Goal: Task Accomplishment & Management: Manage account settings

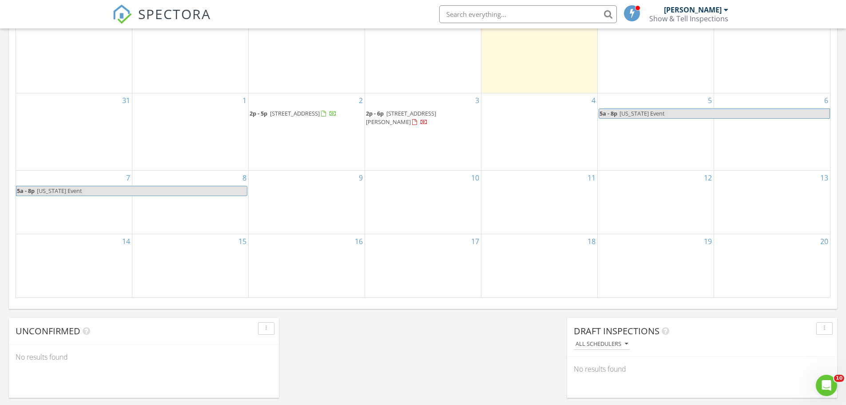
scroll to position [533, 0]
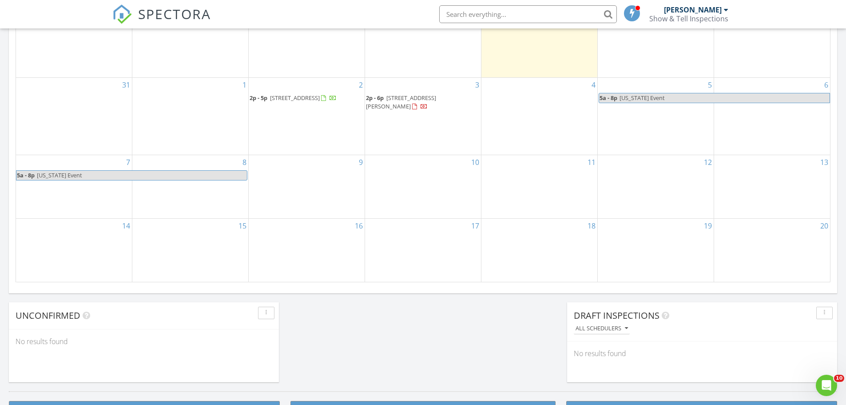
click at [318, 127] on div "2 2p - 5p 2526 Little Catalpa Wy, Wilsonville 40023" at bounding box center [307, 116] width 116 height 77
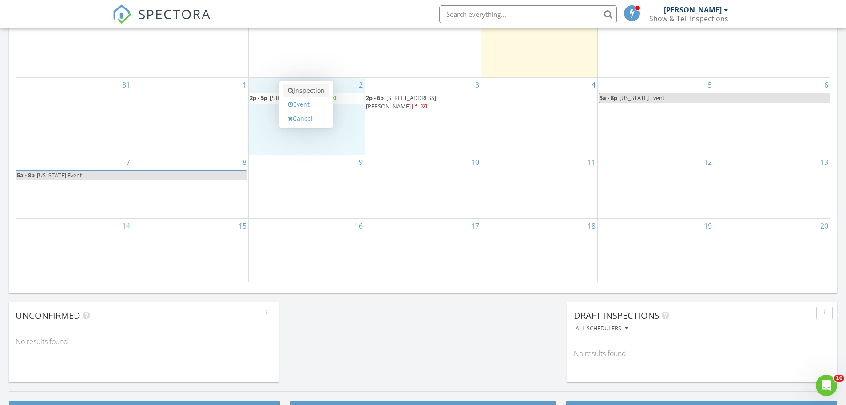
click at [308, 90] on link "Inspection" at bounding box center [306, 91] width 46 height 14
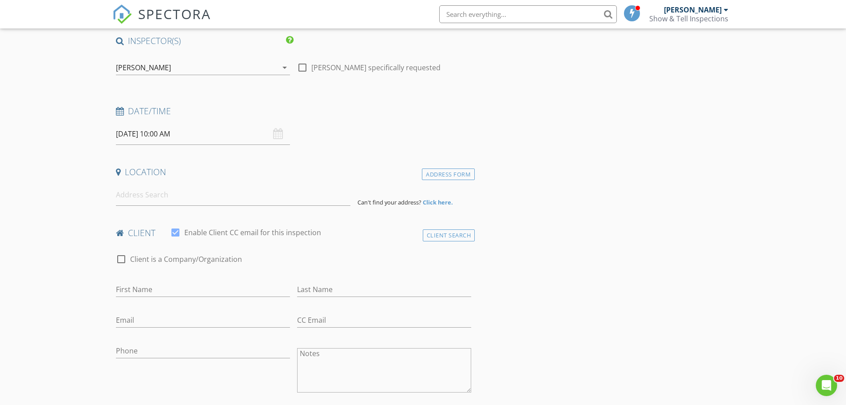
scroll to position [89, 0]
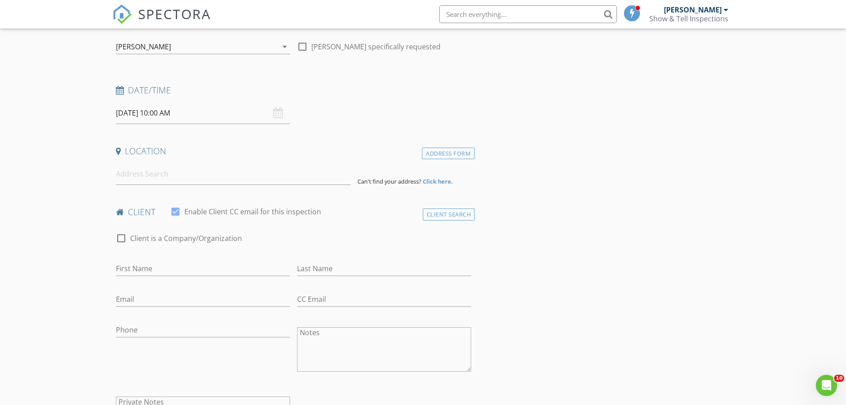
click at [129, 117] on input "[DATE] 10:00 AM" at bounding box center [203, 113] width 174 height 22
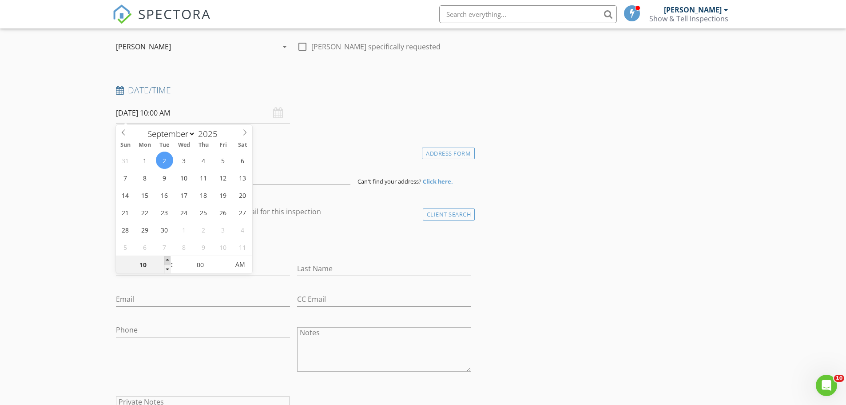
type input "[DATE] 11:00 AM"
type input "11"
click at [168, 259] on span at bounding box center [167, 260] width 6 height 9
type input "09/02/2025 12:00 PM"
type input "12"
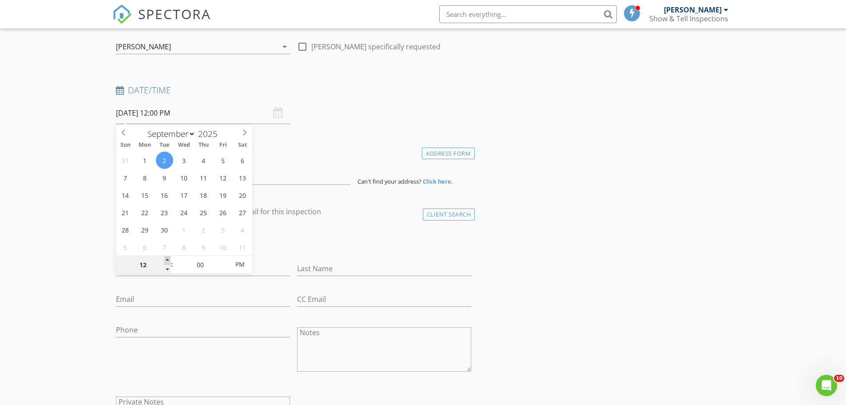
click at [168, 259] on span at bounding box center [167, 260] width 6 height 9
type input "09/02/2025 1:00 PM"
type input "01"
click at [168, 259] on span at bounding box center [167, 260] width 6 height 9
type input "09/02/2025 2:00 PM"
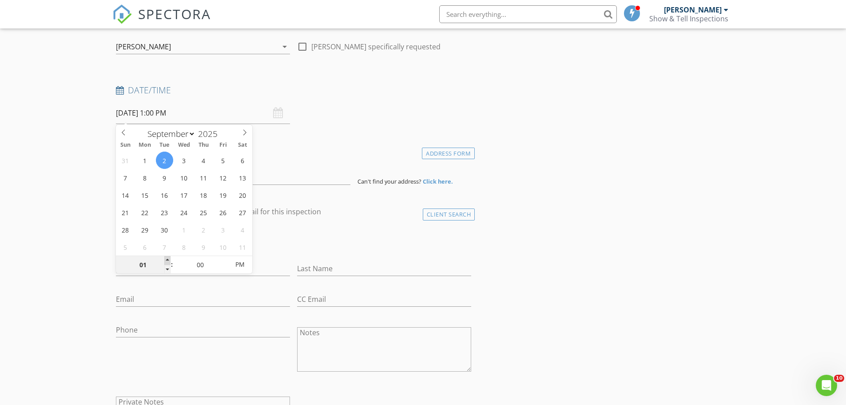
type input "02"
click at [168, 259] on span at bounding box center [167, 260] width 6 height 9
type input "09/02/2025 3:00 PM"
type input "03"
click at [168, 259] on span at bounding box center [167, 260] width 6 height 9
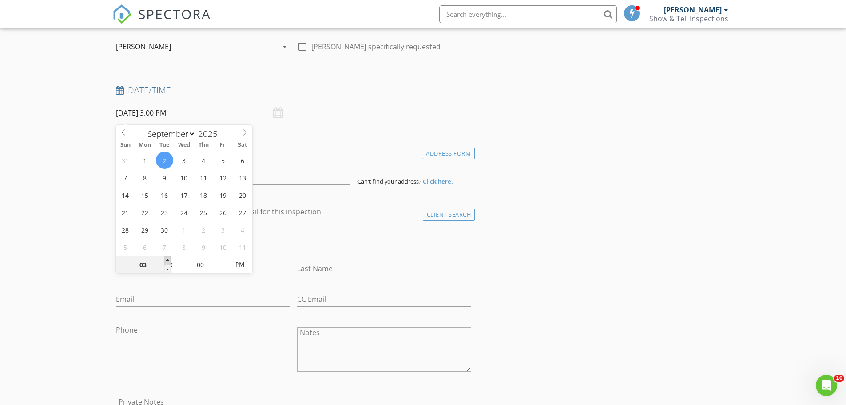
type input "09/02/2025 4:00 PM"
type input "04"
click at [168, 259] on span at bounding box center [167, 260] width 6 height 9
type input "09/02/2025 5:00 PM"
type input "05"
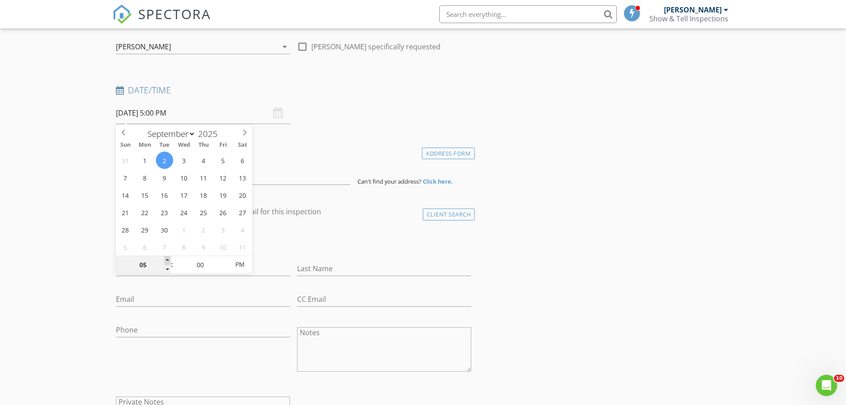
click at [168, 259] on span at bounding box center [167, 260] width 6 height 9
type input "[DATE] 6:00 PM"
type input "06"
click at [168, 259] on span at bounding box center [167, 260] width 6 height 9
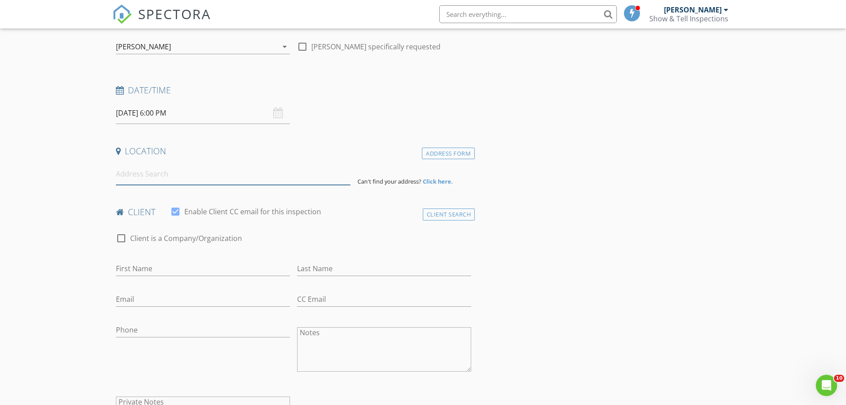
click at [174, 179] on input at bounding box center [233, 174] width 235 height 22
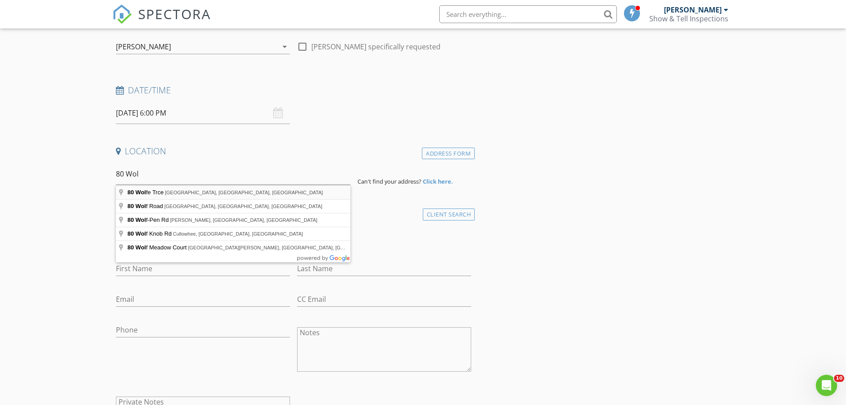
type input "80 Wolfe Trce, New Albany, IN, USA"
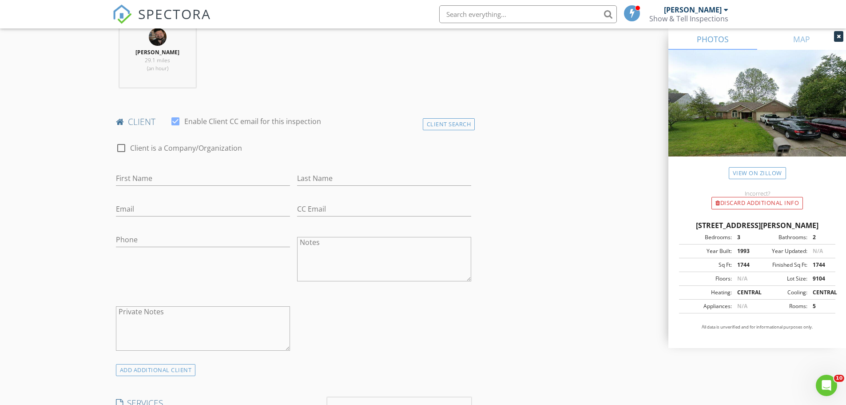
scroll to position [400, 0]
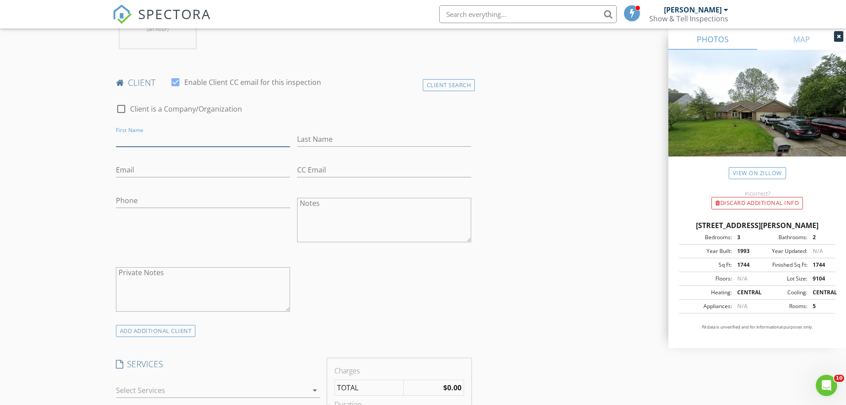
click at [170, 137] on input "First Name" at bounding box center [203, 139] width 174 height 15
click at [163, 144] on input "First Name" at bounding box center [203, 139] width 174 height 15
type input "Cindy"
type input "McCauley"
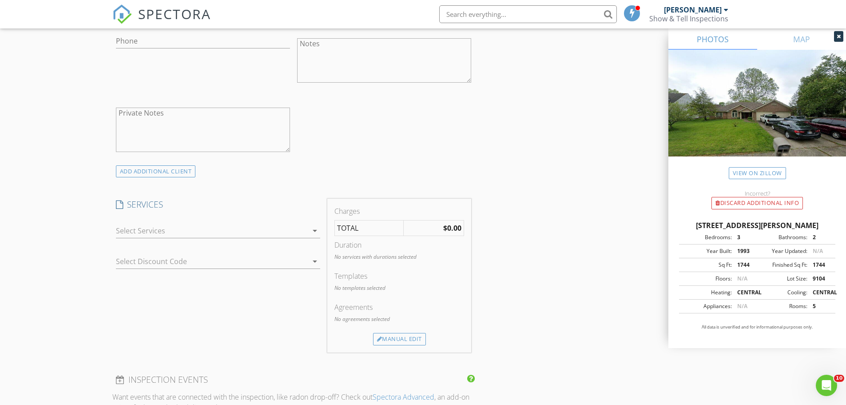
scroll to position [666, 0]
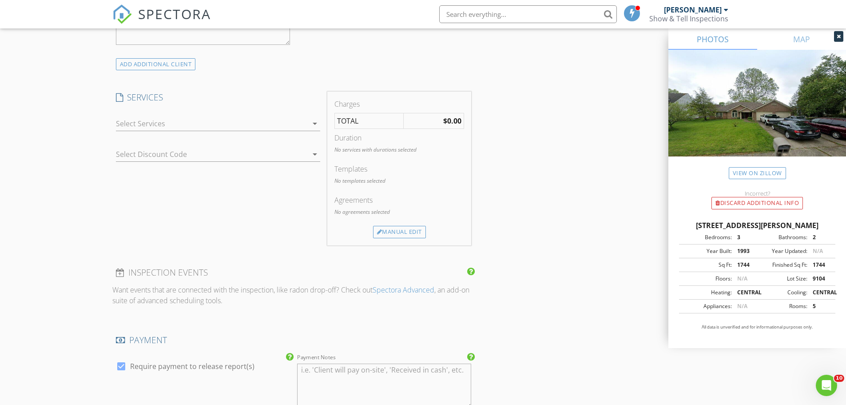
type input "vwgirl5246@gmail.com"
click at [180, 127] on div at bounding box center [212, 123] width 192 height 14
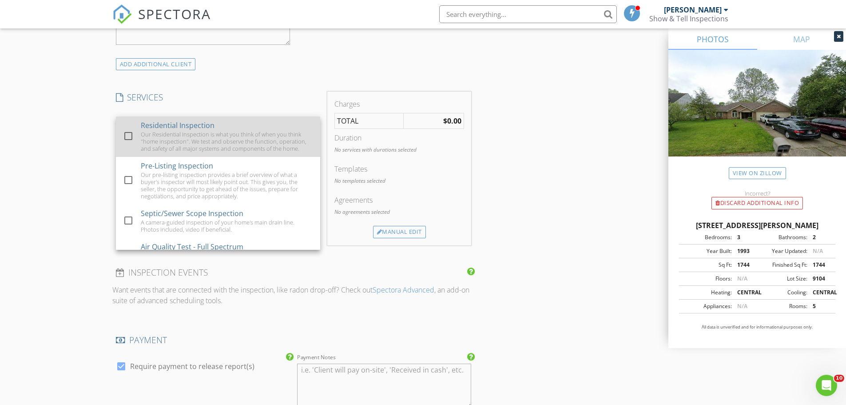
click at [130, 139] on div at bounding box center [128, 135] width 15 height 15
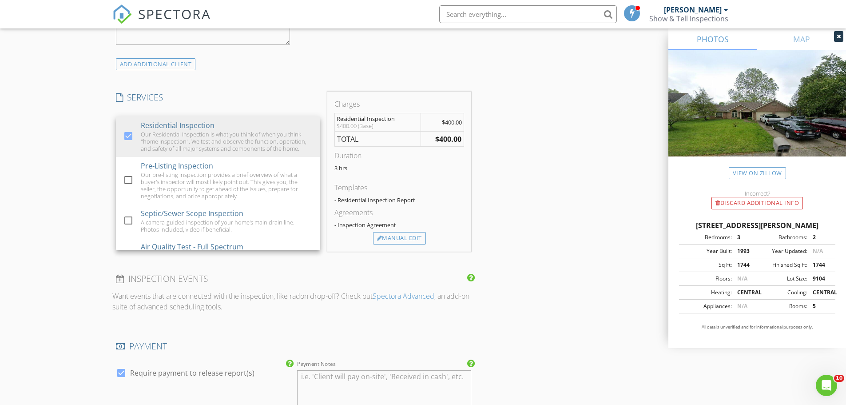
click at [80, 147] on div "New Inspection Click here to use the New Order Form INSPECTOR(S) check_box Bran…" at bounding box center [423, 153] width 846 height 1535
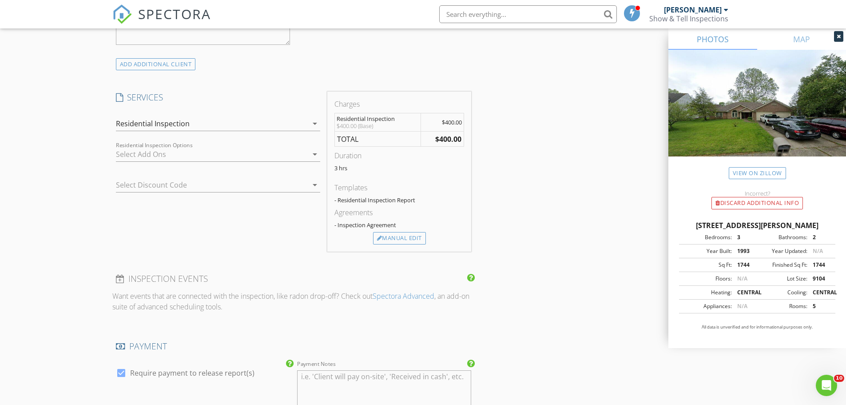
click at [252, 155] on div at bounding box center [212, 154] width 192 height 14
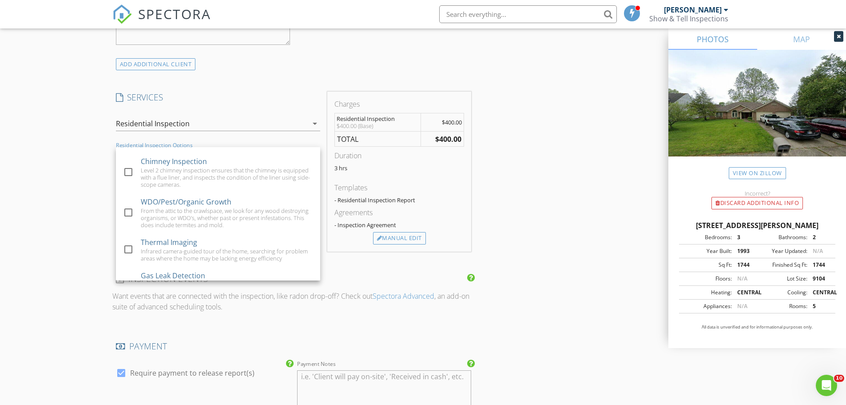
scroll to position [0, 0]
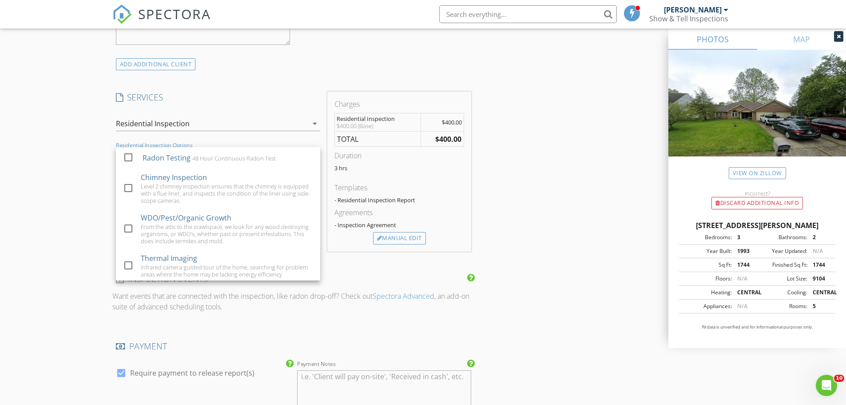
click at [507, 166] on div "INSPECTOR(S) check_box Brandon Jeanette PRIMARY Brandon Jeanette arrow_drop_dow…" at bounding box center [423, 168] width 622 height 1463
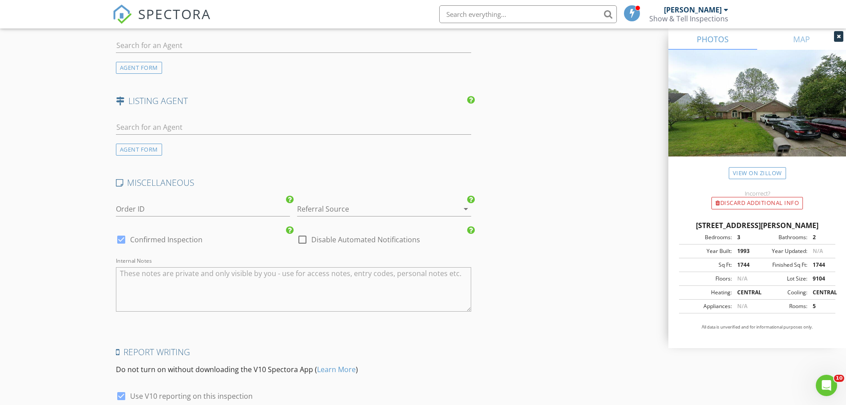
scroll to position [1110, 0]
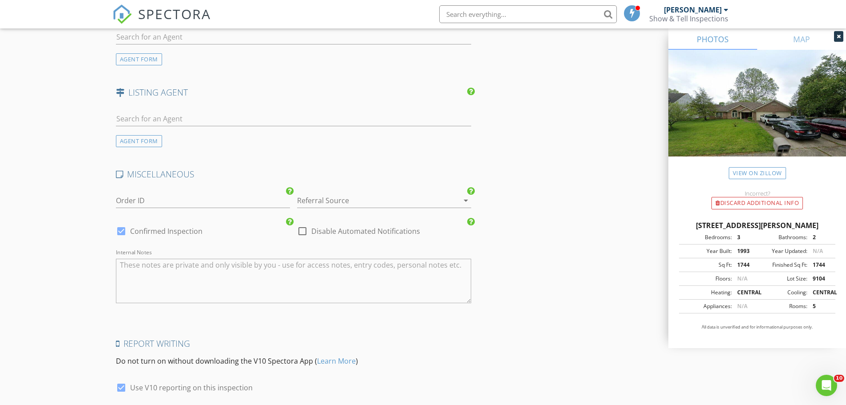
click at [348, 201] on div at bounding box center [371, 200] width 149 height 14
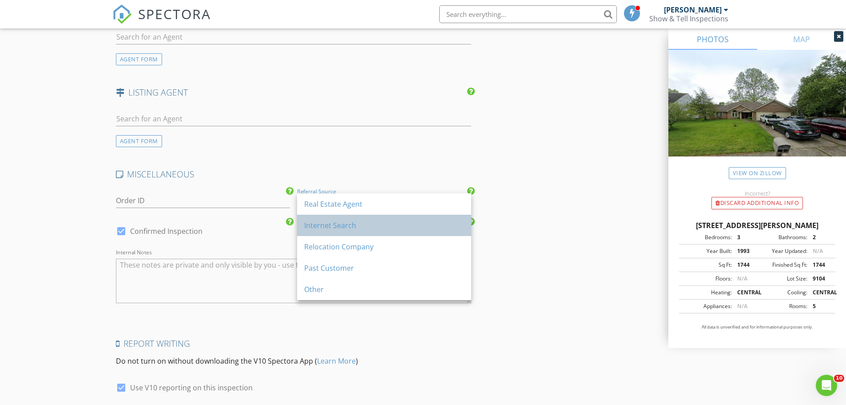
click at [351, 228] on div "Internet Search" at bounding box center [384, 225] width 160 height 11
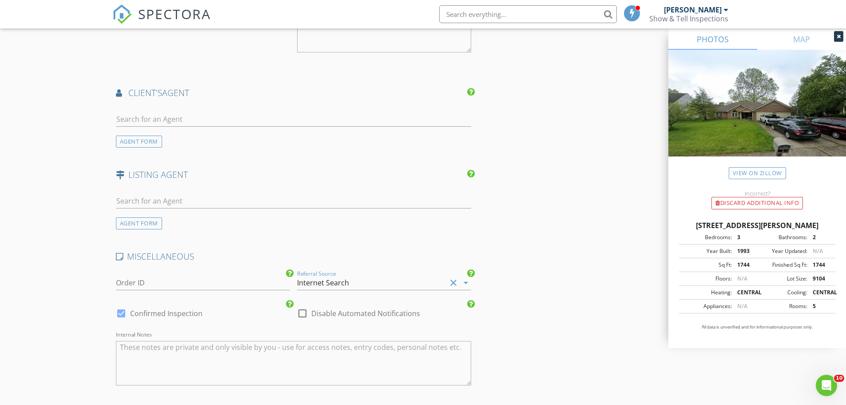
scroll to position [1049, 0]
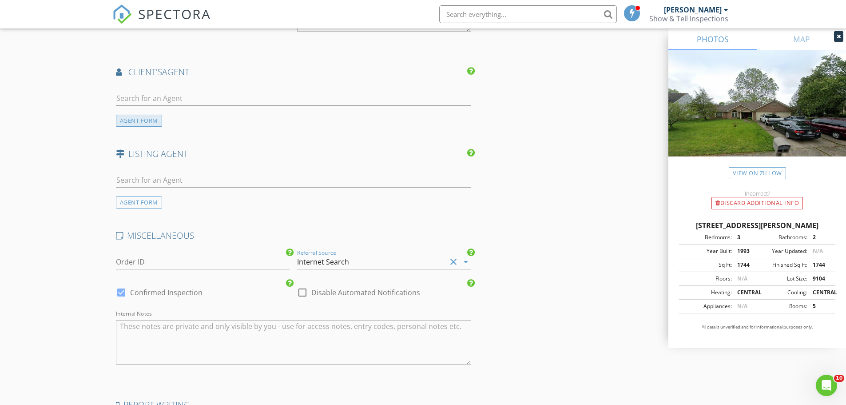
click at [143, 123] on div "AGENT FORM" at bounding box center [139, 121] width 46 height 12
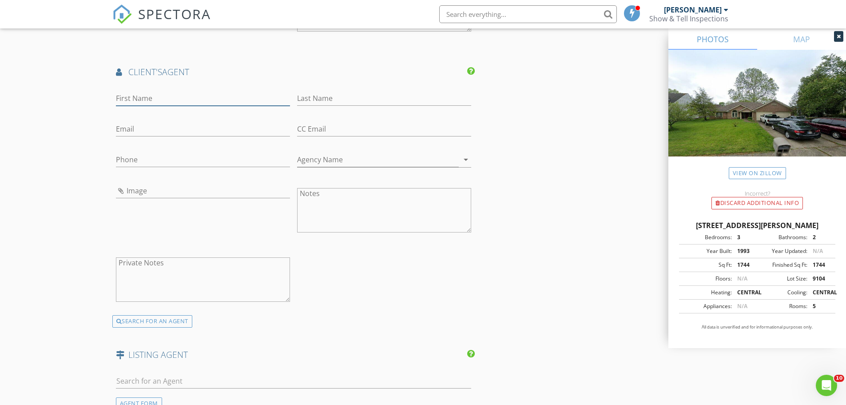
click at [155, 96] on input "First Name" at bounding box center [203, 98] width 174 height 15
click at [139, 95] on input "First Name" at bounding box center [203, 98] width 174 height 15
drag, startPoint x: 63, startPoint y: 105, endPoint x: 77, endPoint y: 105, distance: 14.2
click at [149, 99] on input "First Name" at bounding box center [203, 98] width 174 height 15
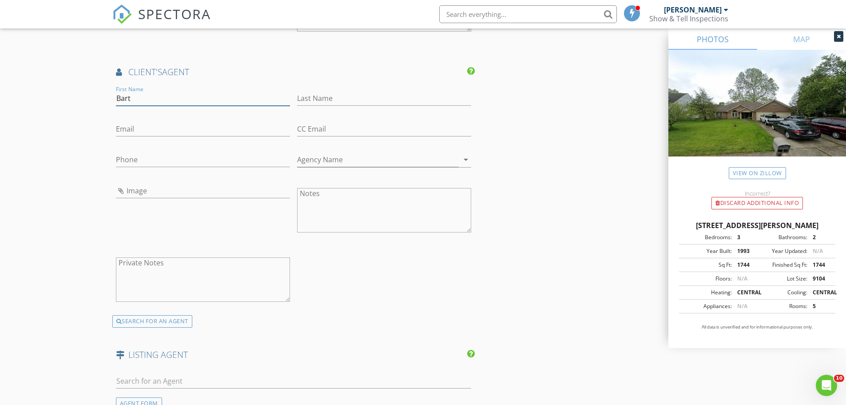
type input "Bart"
type input "Medlock"
click at [187, 125] on input "Email" at bounding box center [203, 129] width 174 height 15
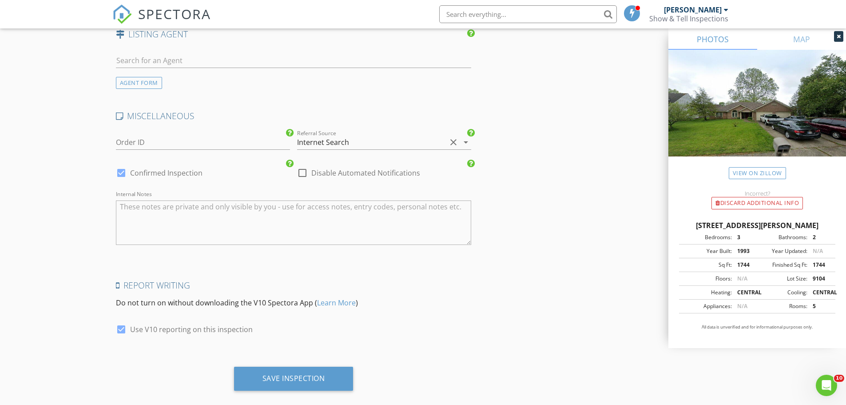
scroll to position [1383, 0]
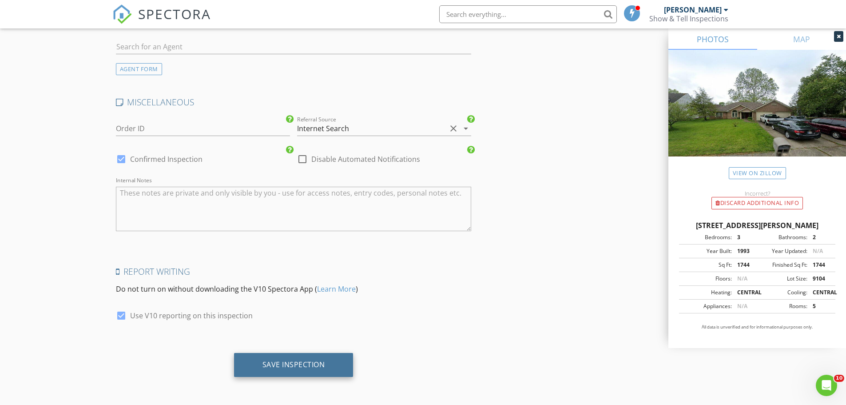
type input "medlock1@gmail.com"
click at [301, 357] on div "Save Inspection" at bounding box center [293, 365] width 119 height 24
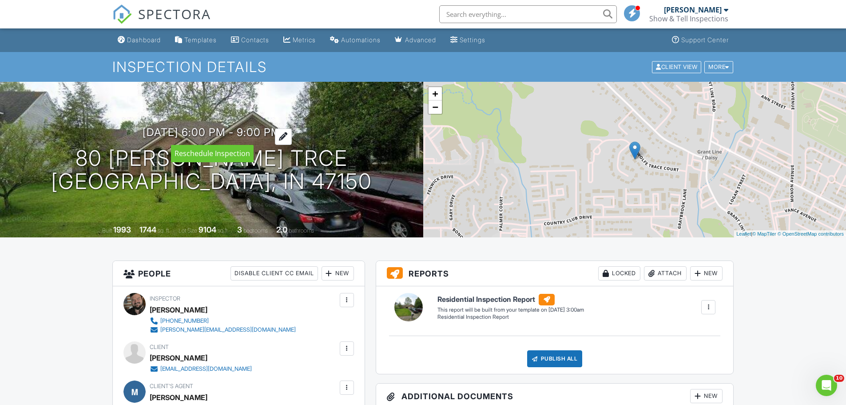
click at [207, 132] on h3 "09/02/2025 6:00 pm - 9:00 pm" at bounding box center [212, 132] width 138 height 12
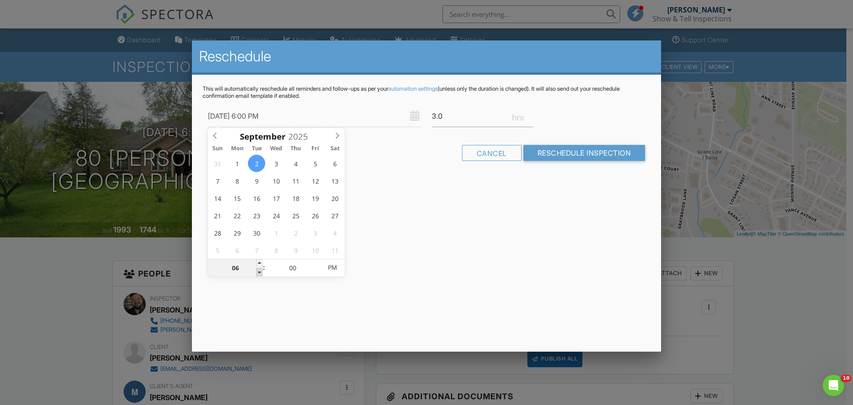
type input "09/02/2025 5:00 PM"
type input "05"
click at [262, 274] on span at bounding box center [259, 272] width 6 height 9
type input "09/02/2025 4:00 PM"
type input "04"
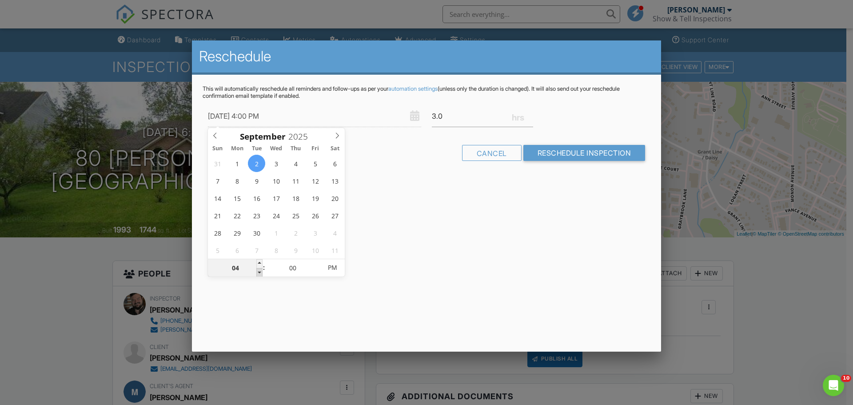
click at [262, 274] on span at bounding box center [259, 272] width 6 height 9
type input "09/02/2025 3:00 PM"
type input "03"
click at [262, 274] on span at bounding box center [259, 272] width 6 height 9
type input "09/02/2025 2:00 PM"
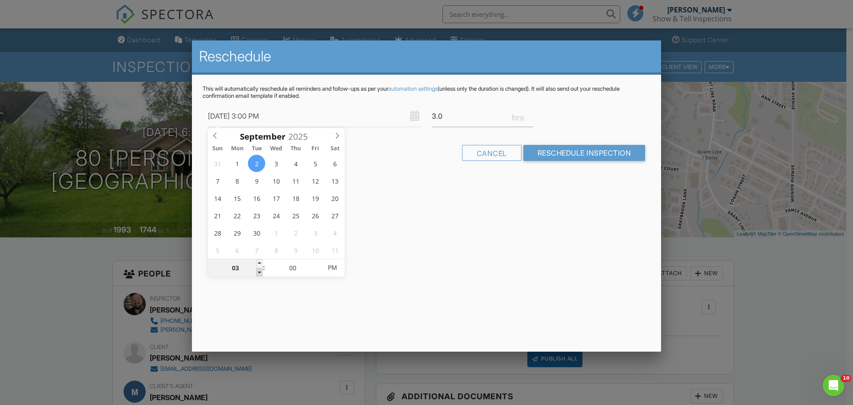
type input "02"
click at [262, 274] on span at bounding box center [259, 272] width 6 height 9
type input "09/02/2025 1:00 PM"
type input "01"
click at [262, 274] on span at bounding box center [259, 272] width 6 height 9
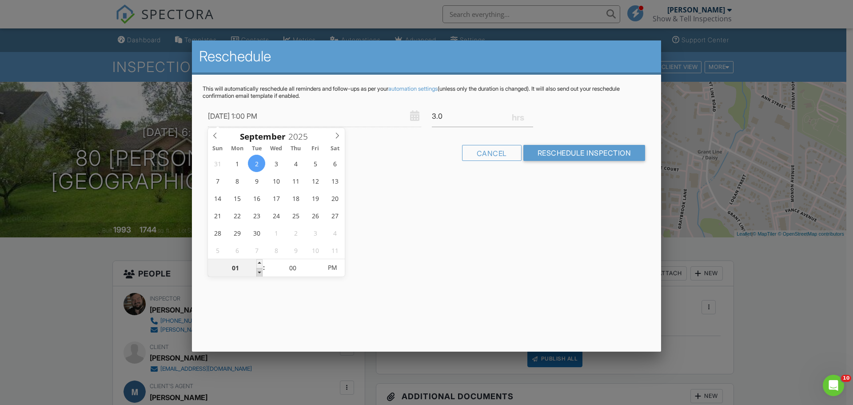
type input "09/02/2025 12:00 PM"
type input "12"
click at [262, 274] on span at bounding box center [259, 272] width 6 height 9
type input "09/02/2025 11:00 AM"
type input "11"
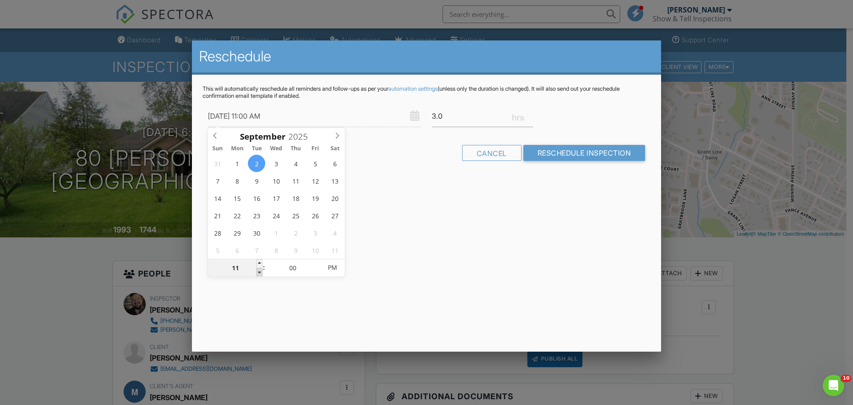
click at [262, 274] on span at bounding box center [259, 272] width 6 height 9
type input "09/02/2025 10:00 AM"
type input "10"
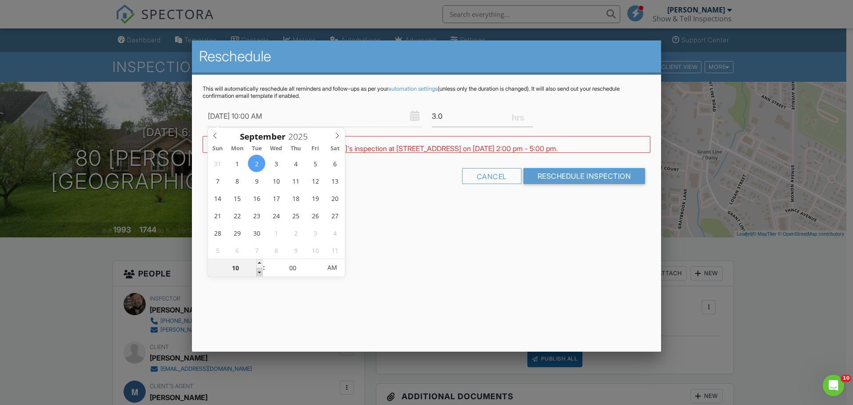
click at [262, 274] on span at bounding box center [259, 272] width 6 height 9
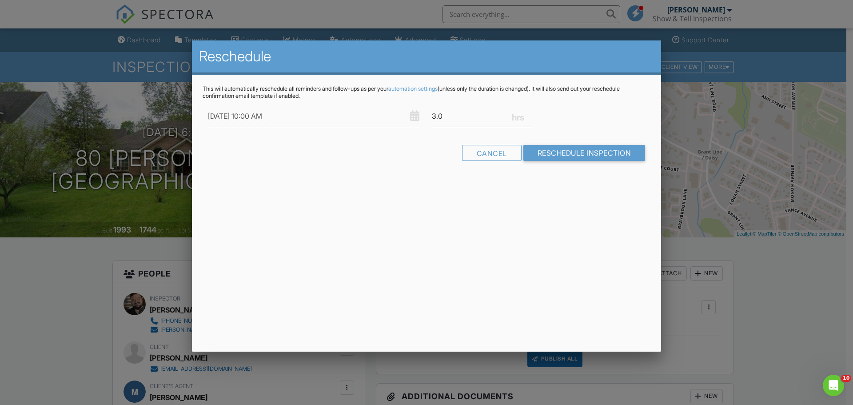
click at [434, 252] on div "Reschedule This will automatically reschedule all reminders and follow-ups as p…" at bounding box center [426, 195] width 469 height 311
click at [558, 156] on input "Reschedule Inspection" at bounding box center [584, 153] width 122 height 16
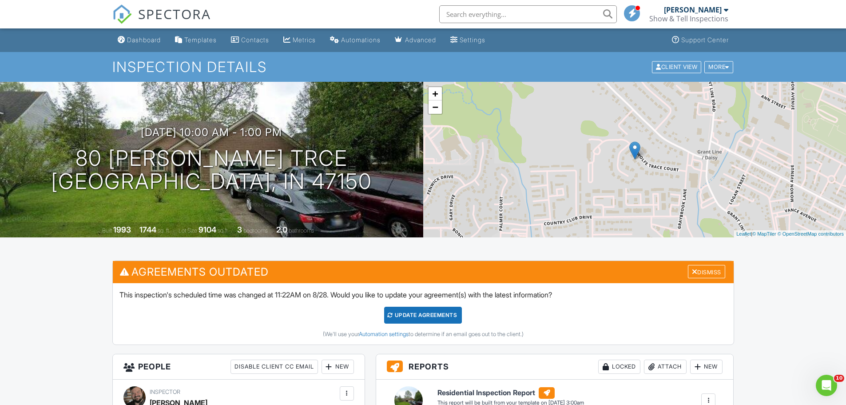
click at [405, 314] on div "Update Agreements" at bounding box center [423, 314] width 78 height 17
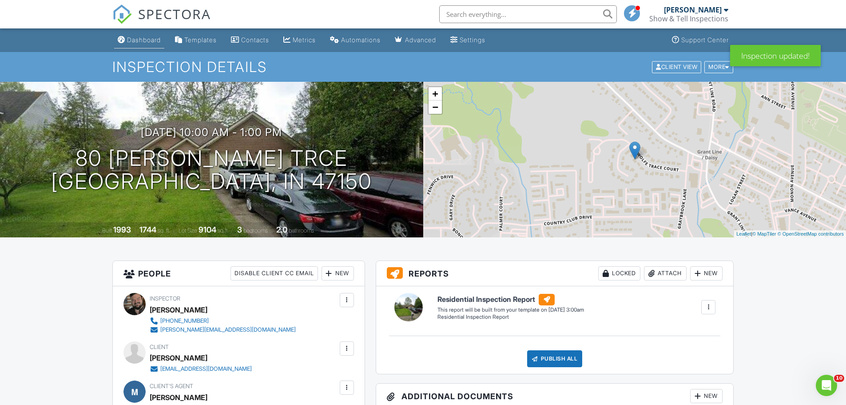
click at [135, 35] on link "Dashboard" at bounding box center [139, 40] width 50 height 16
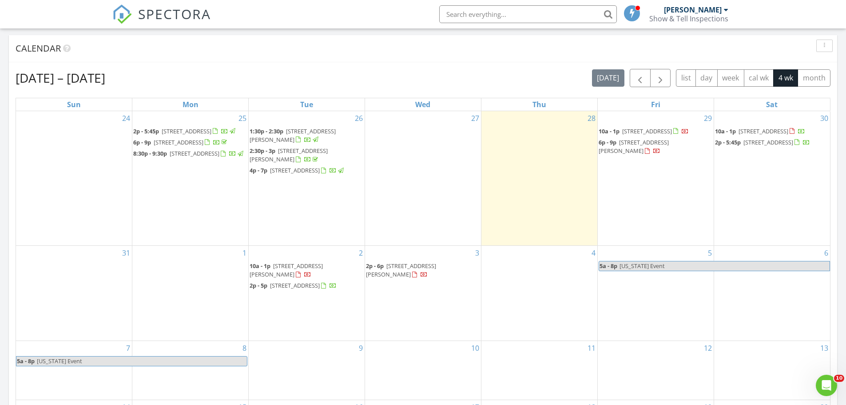
scroll to position [355, 0]
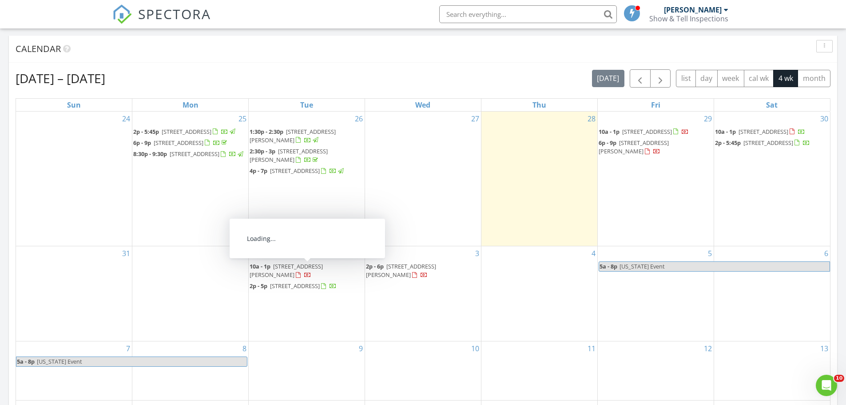
click at [284, 314] on div "2 10a - 1p [STREET_ADDRESS][PERSON_NAME] 2p - 5p [STREET_ADDRESS]" at bounding box center [307, 293] width 116 height 95
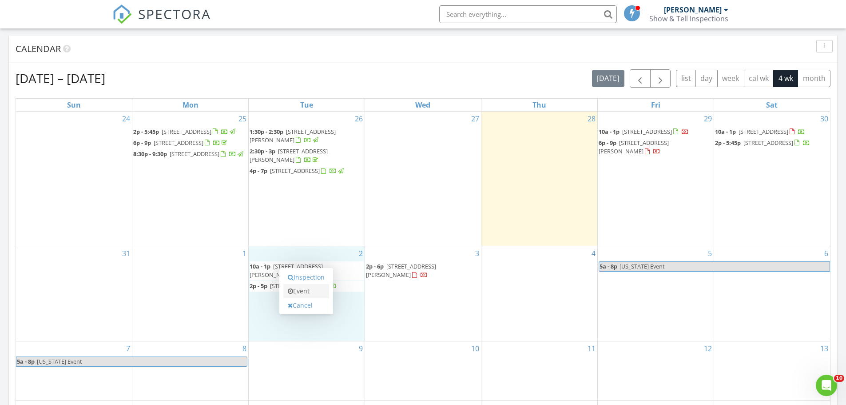
click at [306, 291] on link "Event" at bounding box center [306, 291] width 46 height 14
select select "8"
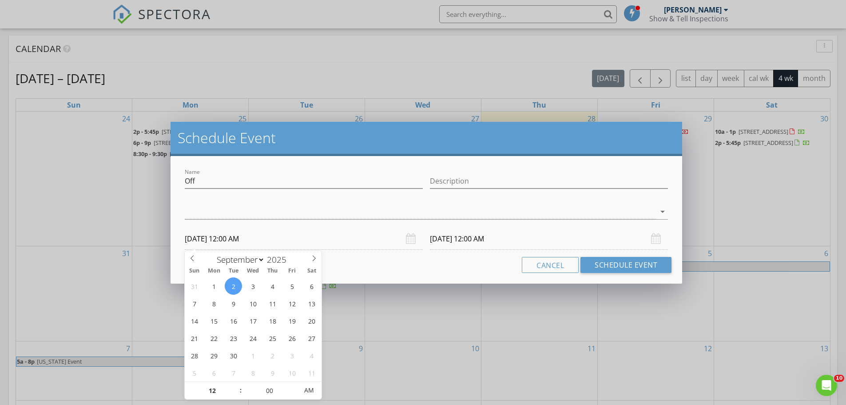
click at [234, 238] on input "[DATE] 12:00 AM" at bounding box center [304, 239] width 238 height 22
type input "01"
type input "[DATE] 1:00 AM"
click at [237, 384] on span at bounding box center [236, 386] width 6 height 9
type input "02"
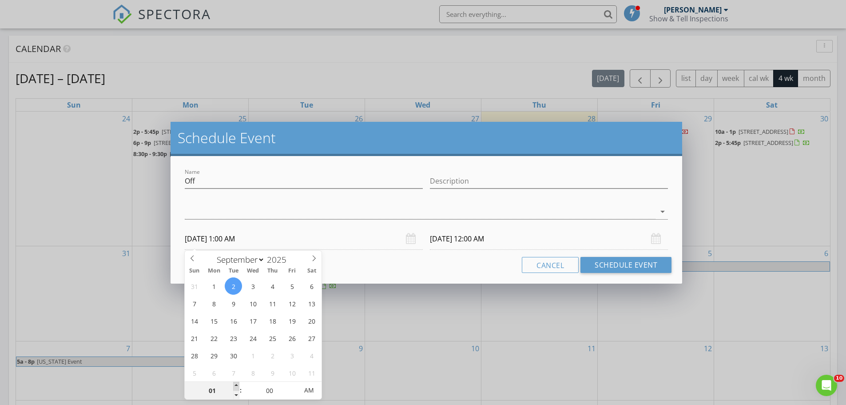
type input "[DATE] 2:00 AM"
click at [237, 384] on span at bounding box center [236, 386] width 6 height 9
type input "03"
type input "[DATE] 3:00 AM"
click at [237, 384] on span at bounding box center [236, 386] width 6 height 9
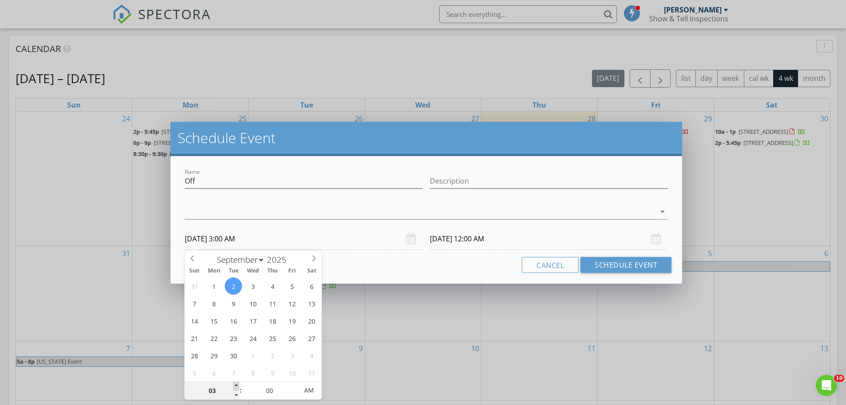
type input "04"
type input "09/02/2025 4:00 AM"
click at [237, 384] on span at bounding box center [236, 386] width 6 height 9
type input "05"
type input "09/02/2025 5:00 AM"
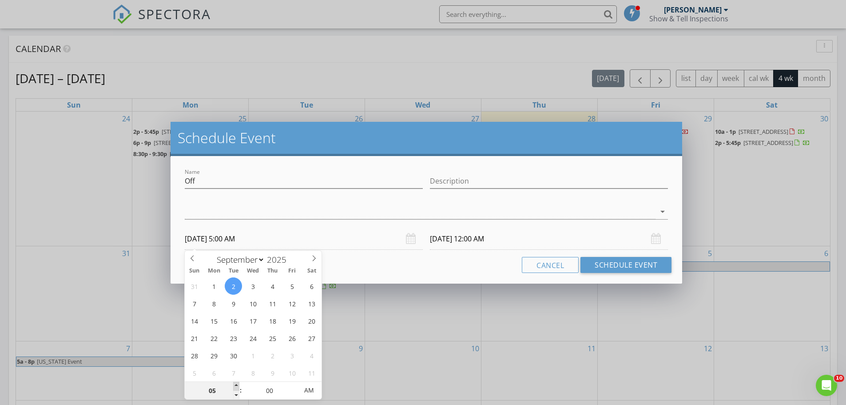
click at [237, 384] on span at bounding box center [236, 386] width 6 height 9
type input "06"
type input "09/02/2025 6:00 AM"
click at [237, 384] on span at bounding box center [236, 386] width 6 height 9
type input "09/03/2025 6:00 AM"
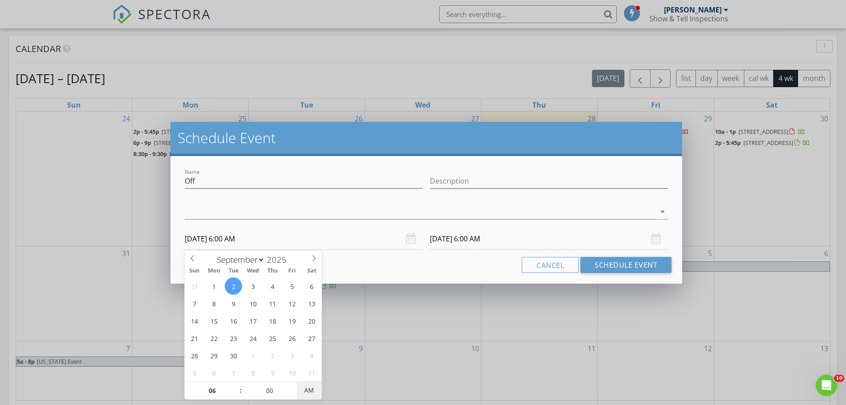
type input "09/02/2025 6:00 PM"
type input "09/03/2025 6:00 PM"
click at [306, 391] on span "AM" at bounding box center [309, 390] width 24 height 18
click at [264, 213] on div at bounding box center [420, 211] width 471 height 15
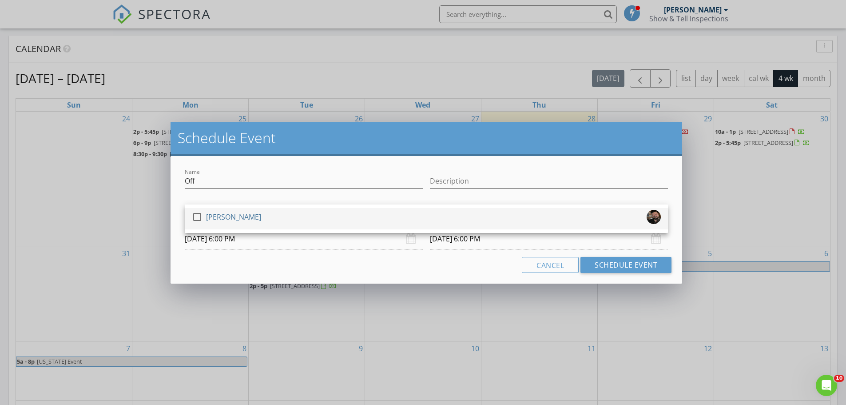
click at [253, 219] on div "[PERSON_NAME]" at bounding box center [233, 217] width 55 height 14
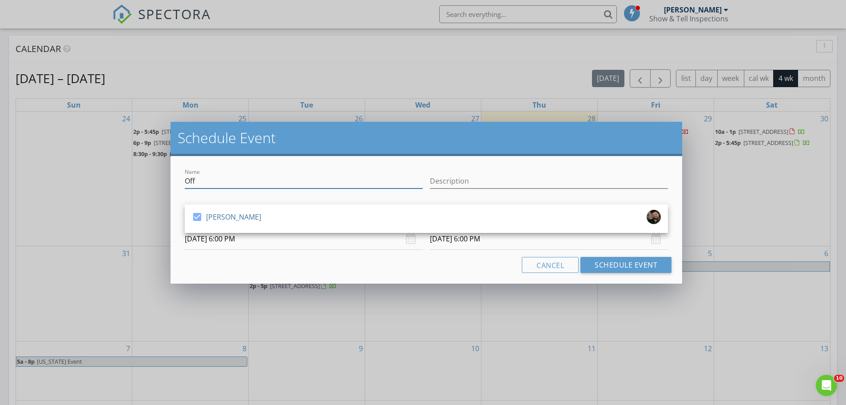
click at [250, 180] on input "Off" at bounding box center [304, 181] width 238 height 15
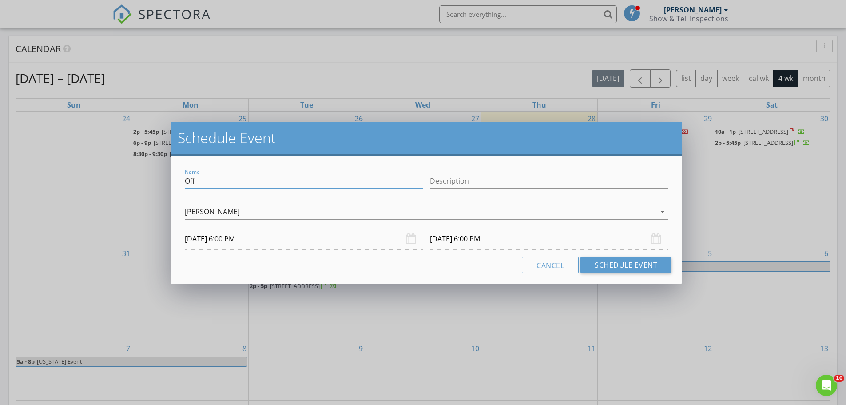
click at [250, 180] on input "Off" at bounding box center [304, 181] width 238 height 15
type input "Game"
click at [447, 241] on input "09/03/2025 6:00 PM" at bounding box center [549, 239] width 238 height 22
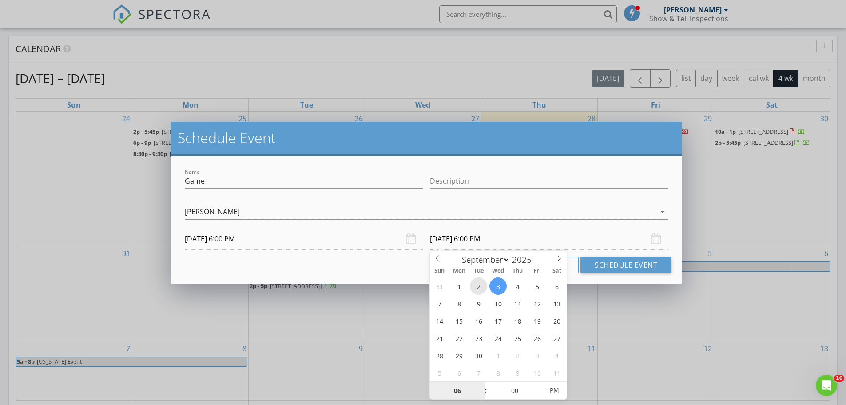
type input "09/02/2025 6:00 PM"
type input "07"
type input "09/02/2025 7:00 PM"
click at [481, 384] on span at bounding box center [481, 386] width 6 height 9
type input "08"
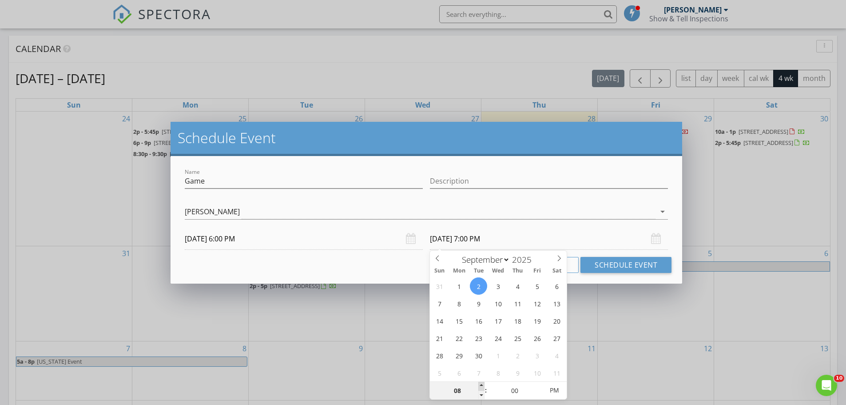
type input "09/02/2025 8:00 PM"
click at [481, 384] on span at bounding box center [481, 386] width 6 height 9
type input "09"
type input "09/02/2025 9:00 PM"
click at [481, 384] on span at bounding box center [481, 386] width 6 height 9
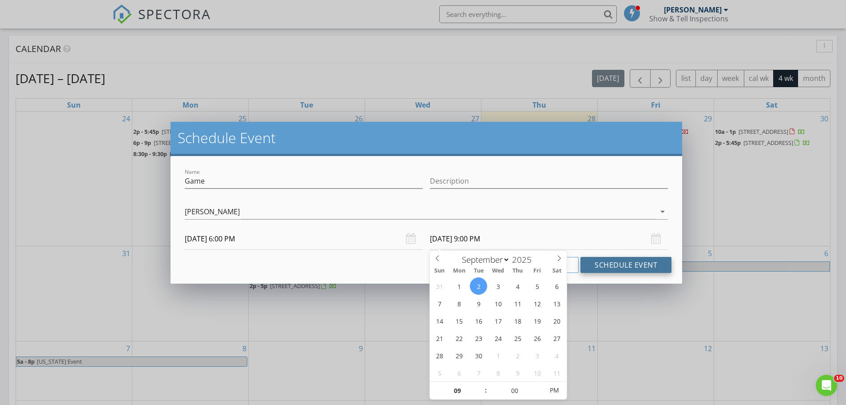
click at [618, 265] on button "Schedule Event" at bounding box center [626, 265] width 91 height 16
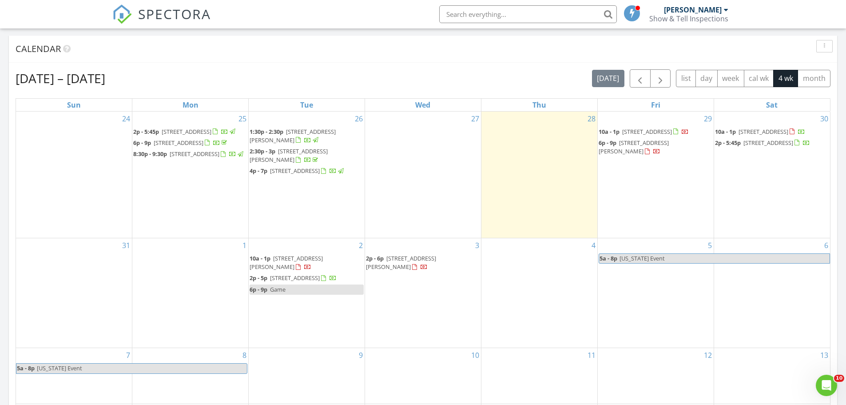
click at [760, 174] on div "30 10a - 1p 2301 Windsor Forest Dr, Louisville 40272 2p - 5:45p 408 Bradford Co…" at bounding box center [772, 174] width 116 height 126
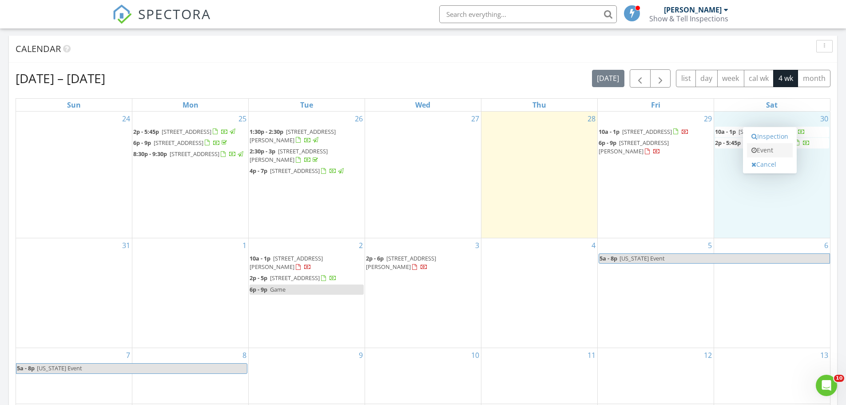
click at [770, 151] on link "Event" at bounding box center [770, 150] width 46 height 14
select select "7"
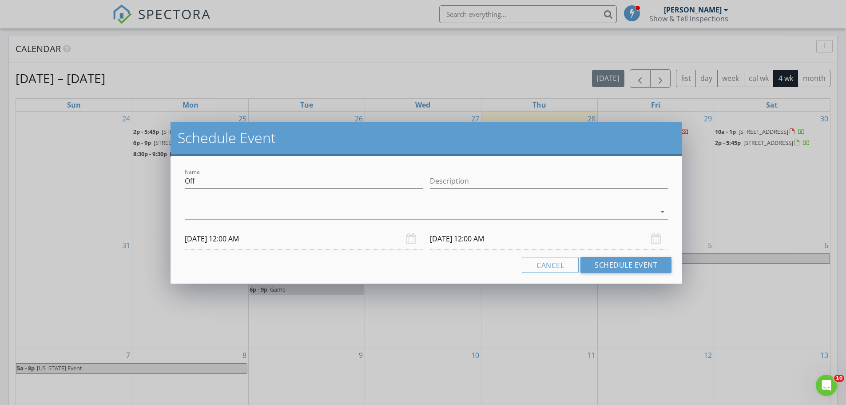
click at [238, 239] on input "08/30/2025 12:00 AM" at bounding box center [304, 239] width 238 height 22
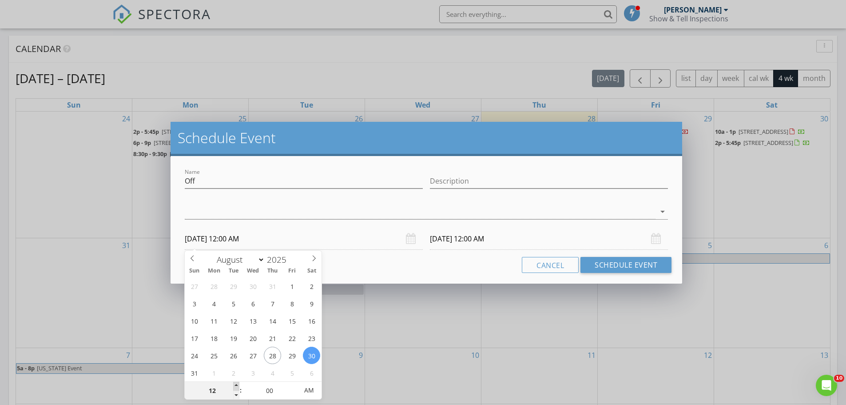
type input "01"
type input "08/30/2025 1:00 AM"
click at [235, 382] on span at bounding box center [236, 386] width 6 height 9
type input "08/31/2025 1:00 AM"
type input "02"
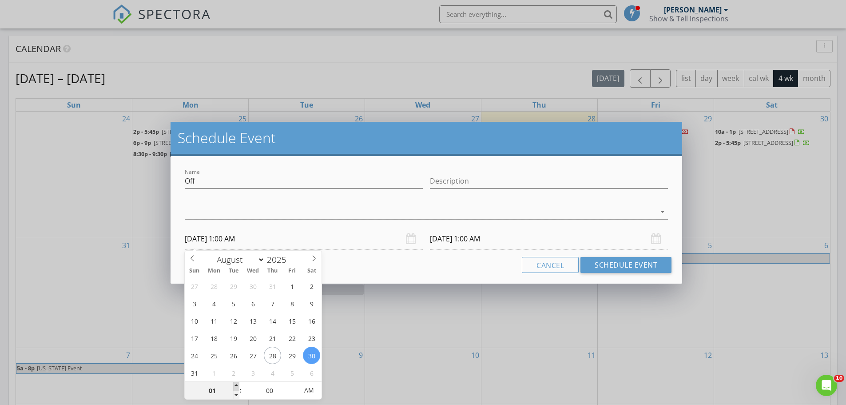
type input "08/30/2025 2:00 AM"
click at [235, 382] on span at bounding box center [236, 386] width 6 height 9
type input "03"
type input "08/30/2025 3:00 AM"
click at [235, 382] on span at bounding box center [236, 386] width 6 height 9
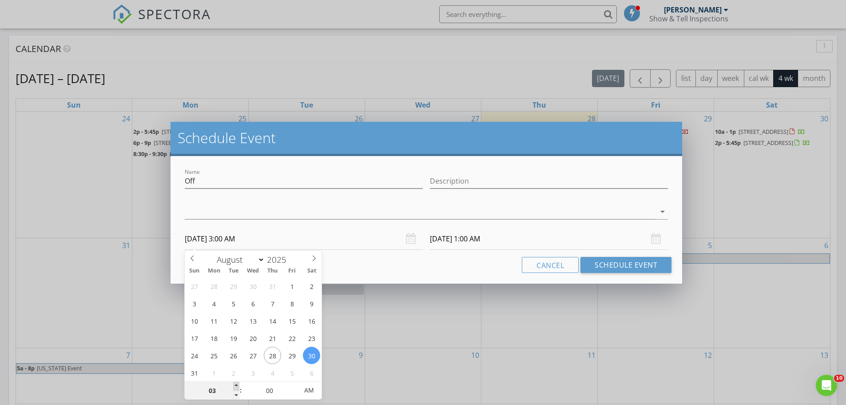
type input "04"
type input "08/30/2025 4:00 AM"
click at [235, 382] on span at bounding box center [236, 386] width 6 height 9
type input "05"
type input "08/30/2025 5:00 AM"
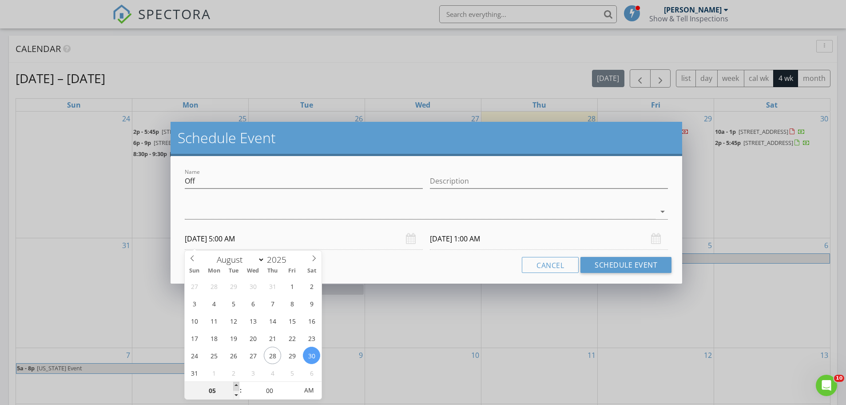
click at [235, 382] on span at bounding box center [236, 386] width 6 height 9
type input "05"
type input "08/31/2025 5:00 AM"
type input "06"
type input "08/30/2025 6:00 AM"
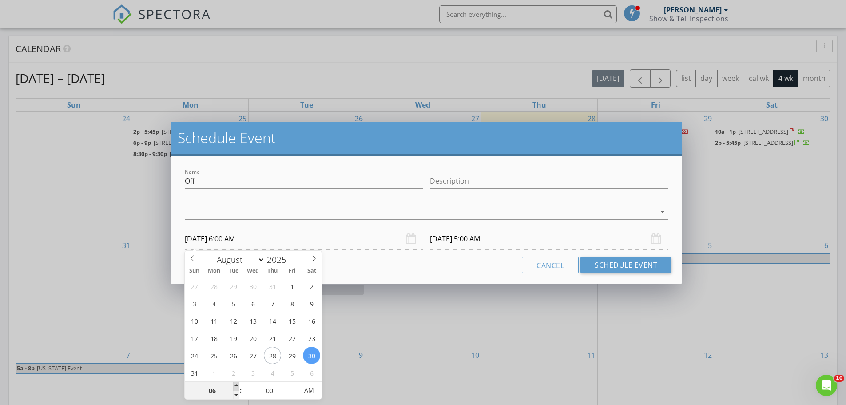
click at [235, 382] on span at bounding box center [236, 386] width 6 height 9
type input "06"
type input "08/31/2025 6:00 AM"
type input "08/30/2025 6:00 PM"
click at [306, 392] on span "AM" at bounding box center [309, 390] width 24 height 18
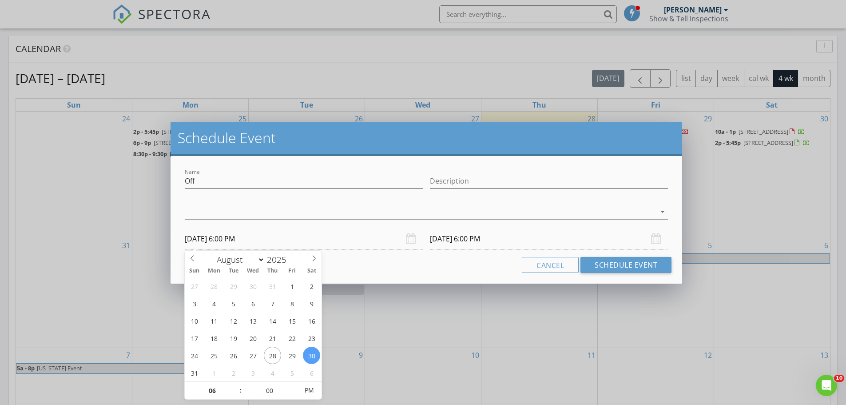
click at [407, 266] on div "Cancel Schedule Event" at bounding box center [426, 265] width 490 height 16
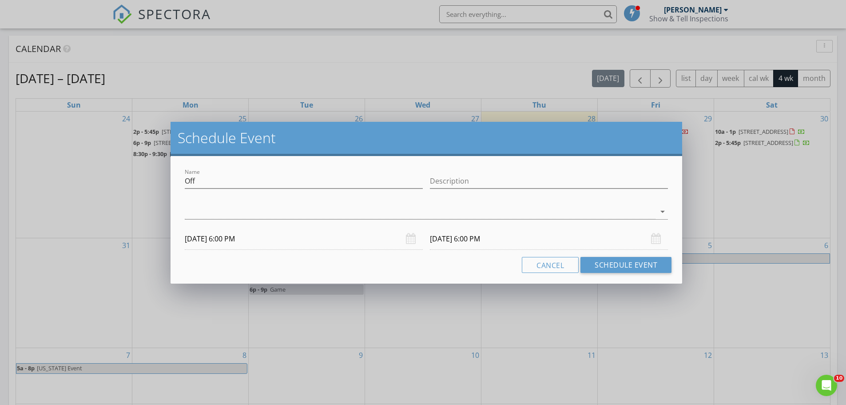
click at [445, 241] on input "08/31/2025 6:00 PM" at bounding box center [549, 239] width 238 height 22
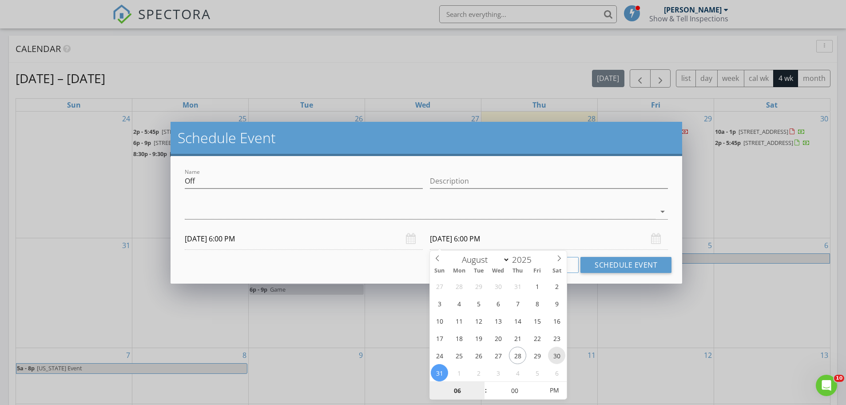
type input "08/30/2025 6:00 PM"
type input "07"
type input "08/30/2025 7:00 PM"
click at [482, 385] on span at bounding box center [481, 386] width 6 height 9
type input "08"
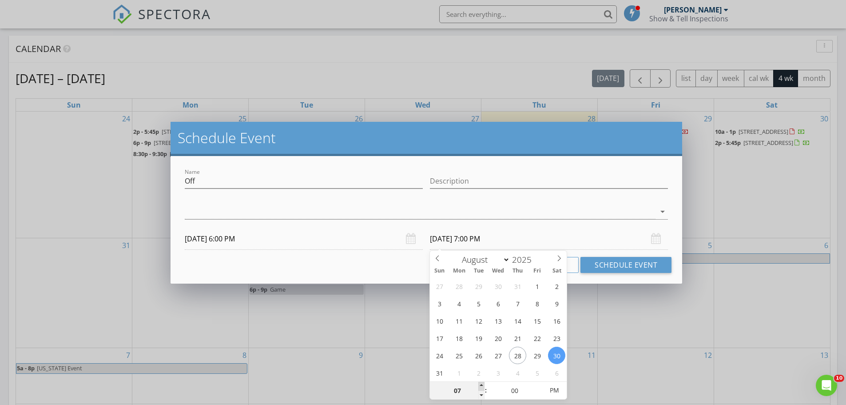
type input "08/30/2025 8:00 PM"
click at [482, 385] on span at bounding box center [481, 386] width 6 height 9
drag, startPoint x: 643, startPoint y: 264, endPoint x: 499, endPoint y: 23, distance: 281.2
click at [643, 264] on button "Schedule Event" at bounding box center [626, 265] width 91 height 16
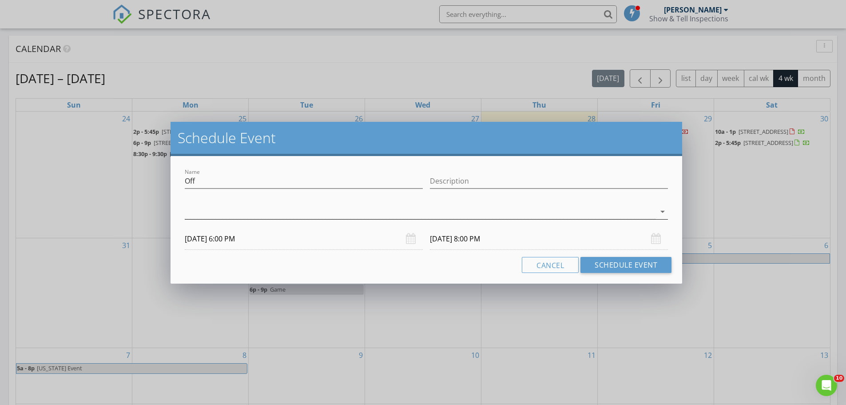
click at [255, 208] on div at bounding box center [420, 211] width 471 height 15
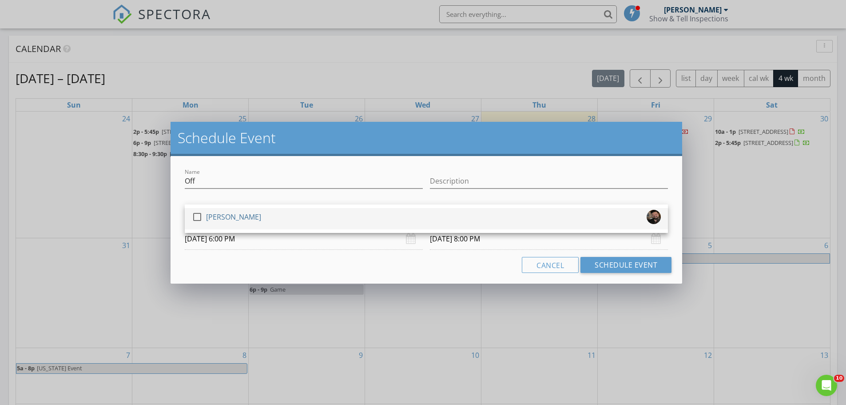
click at [229, 220] on div "[PERSON_NAME]" at bounding box center [233, 217] width 55 height 14
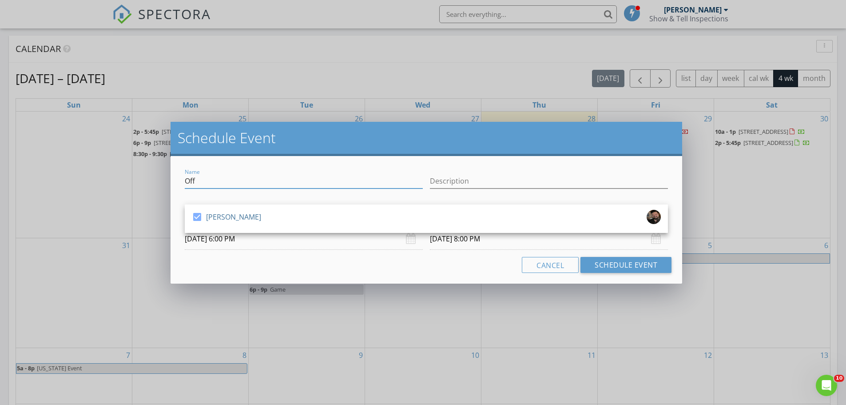
drag, startPoint x: 214, startPoint y: 181, endPoint x: 81, endPoint y: 171, distance: 133.1
click at [81, 171] on div "Schedule Event Name Off Description check_box Brandon Jeanette Brandon Jeanette…" at bounding box center [423, 202] width 846 height 405
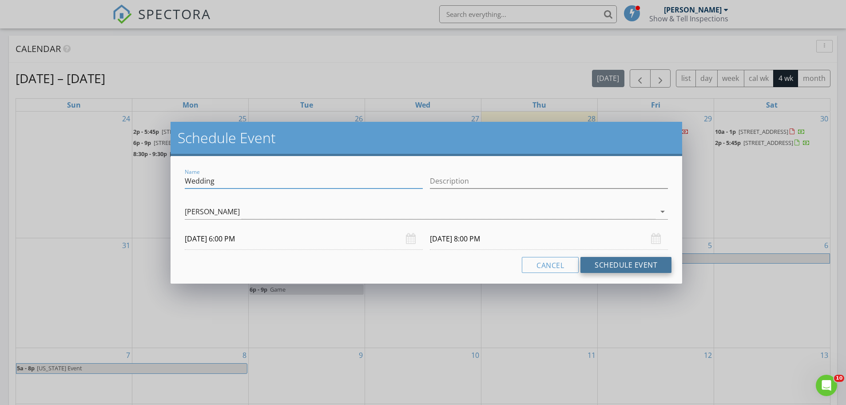
type input "Wedding"
click at [611, 265] on button "Schedule Event" at bounding box center [626, 265] width 91 height 16
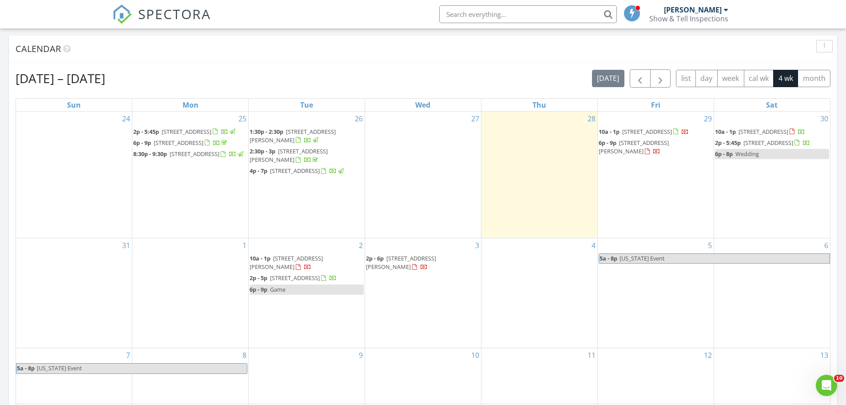
scroll to position [266, 0]
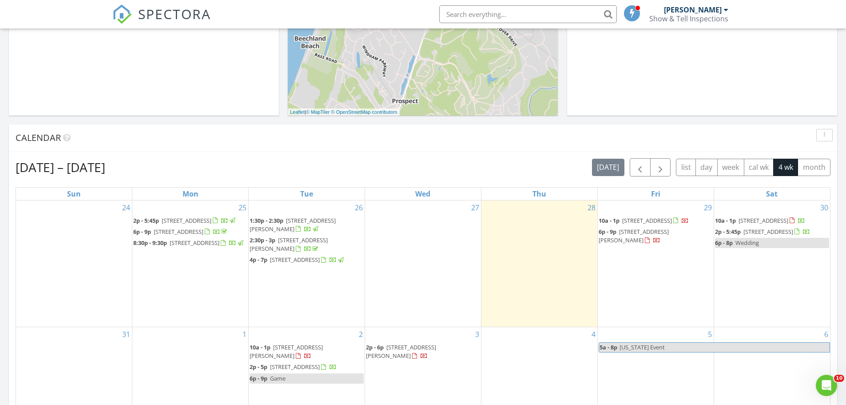
click at [529, 256] on div "28" at bounding box center [539, 263] width 116 height 126
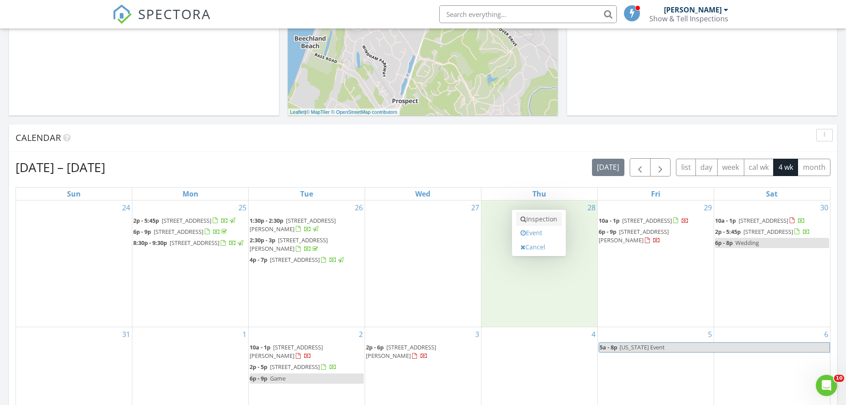
click at [542, 217] on link "Inspection" at bounding box center [539, 219] width 46 height 14
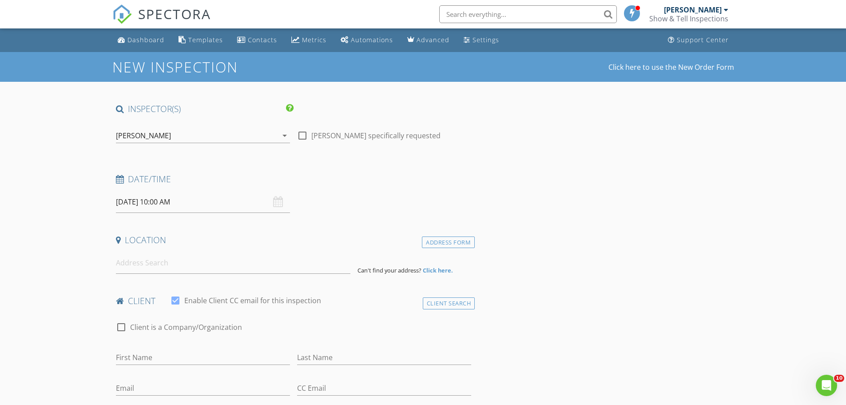
click at [148, 203] on input "[DATE] 10:00 AM" at bounding box center [203, 202] width 174 height 22
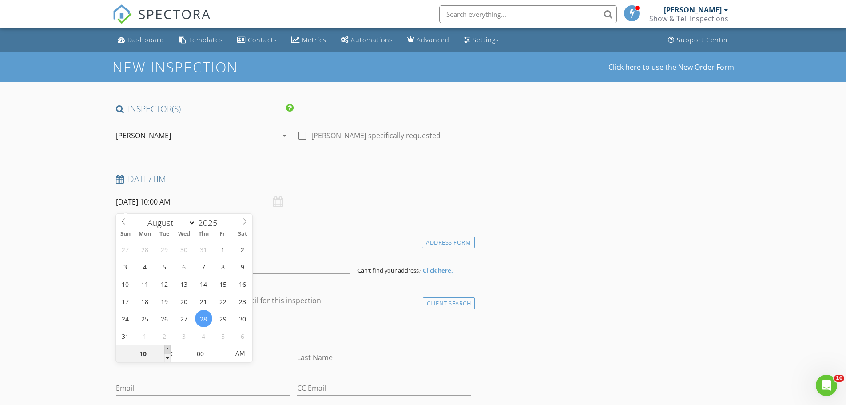
type input "[DATE] 11:00 AM"
type input "11"
click at [167, 347] on span at bounding box center [167, 349] width 6 height 9
type input "[DATE] 12:00 PM"
type input "12"
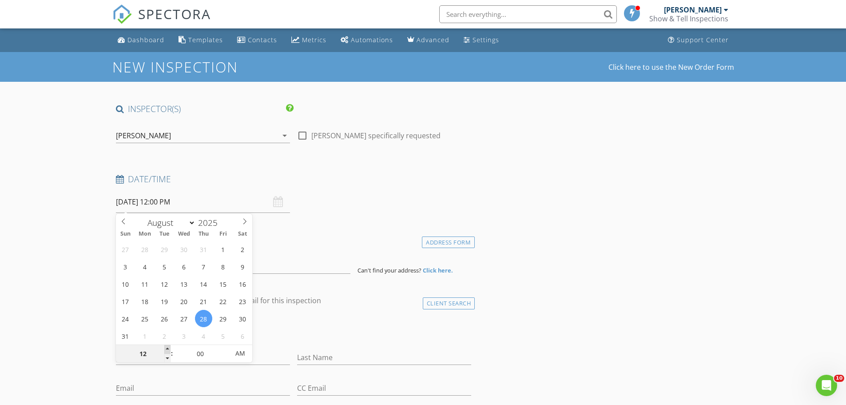
click at [167, 347] on span at bounding box center [167, 349] width 6 height 9
type input "[DATE] 1:00 PM"
type input "01"
click at [167, 347] on span at bounding box center [167, 349] width 6 height 9
type input "[DATE] 2:00 PM"
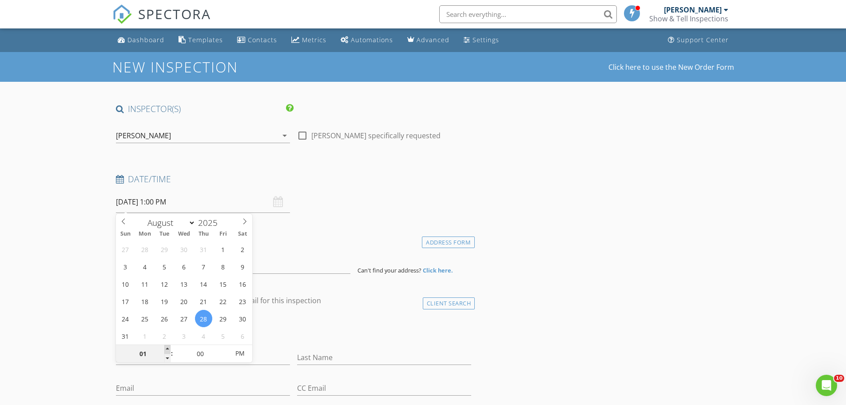
type input "02"
click at [167, 347] on span at bounding box center [167, 349] width 6 height 9
type input "[DATE] 3:00 PM"
type input "03"
click at [167, 347] on span at bounding box center [167, 349] width 6 height 9
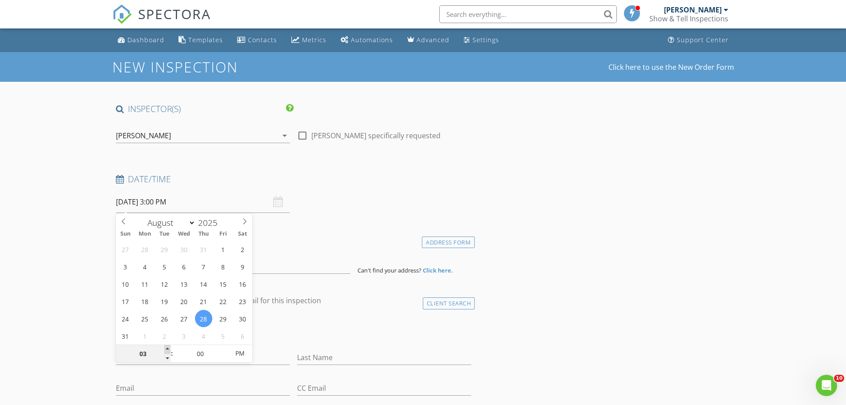
type input "[DATE] 4:00 PM"
type input "04"
click at [167, 347] on span at bounding box center [167, 349] width 6 height 9
type input "[DATE] 5:00 PM"
type input "05"
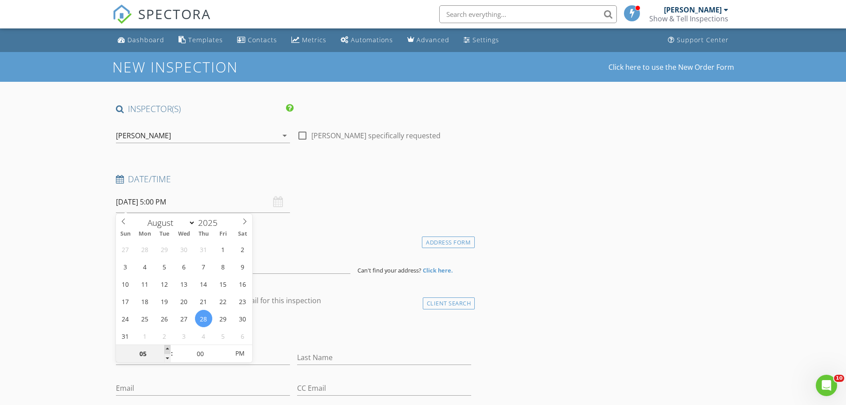
click at [167, 347] on span at bounding box center [167, 349] width 6 height 9
type input "[DATE] 6:00 PM"
type input "06"
click at [167, 347] on span at bounding box center [167, 349] width 6 height 9
type input "[DATE] 7:00 PM"
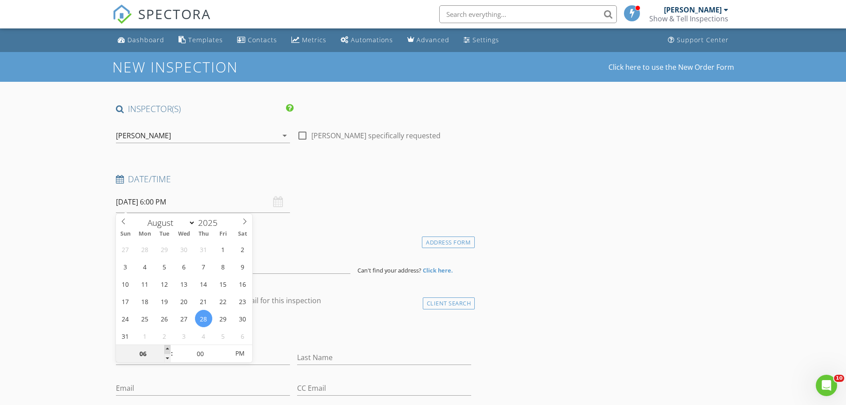
type input "07"
click at [167, 347] on span at bounding box center [167, 349] width 6 height 9
type input "[DATE] 8:00 PM"
type input "08"
click at [167, 347] on span at bounding box center [167, 349] width 6 height 9
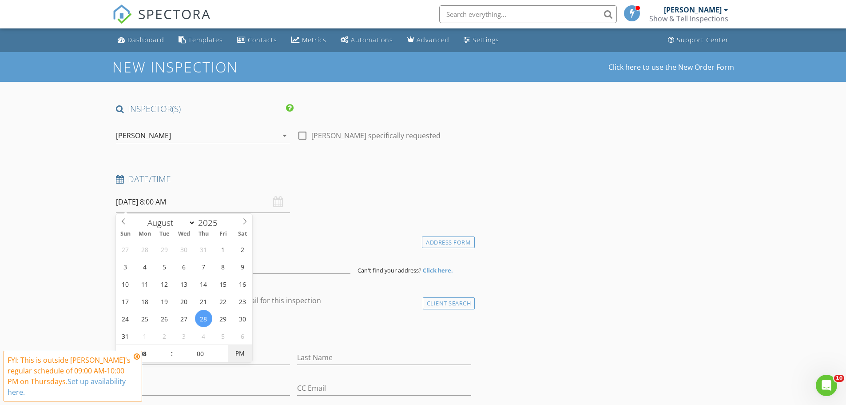
click at [240, 353] on span "PM" at bounding box center [240, 353] width 24 height 18
click at [240, 353] on span "AM" at bounding box center [240, 353] width 24 height 18
click at [240, 353] on span "PM" at bounding box center [240, 353] width 24 height 18
type input "[DATE] 8:00 PM"
click at [240, 353] on span "AM" at bounding box center [240, 353] width 24 height 18
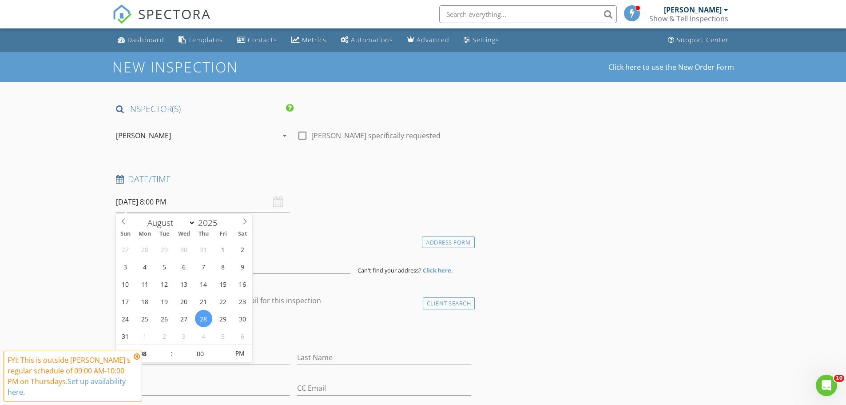
click at [134, 355] on icon at bounding box center [137, 356] width 6 height 7
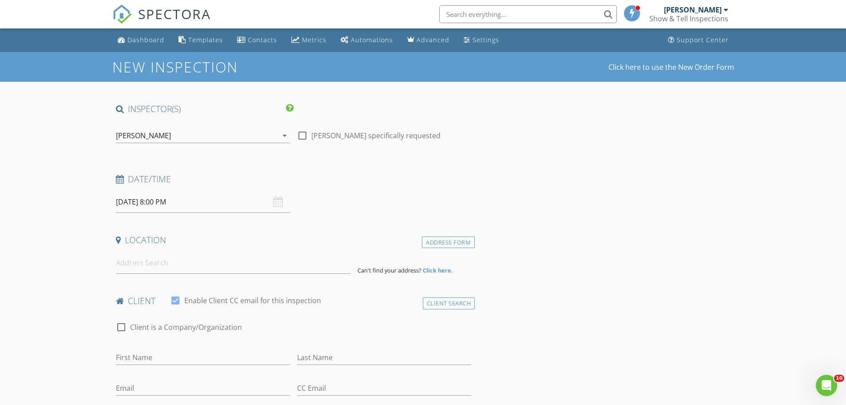
click at [163, 264] on input at bounding box center [233, 263] width 235 height 22
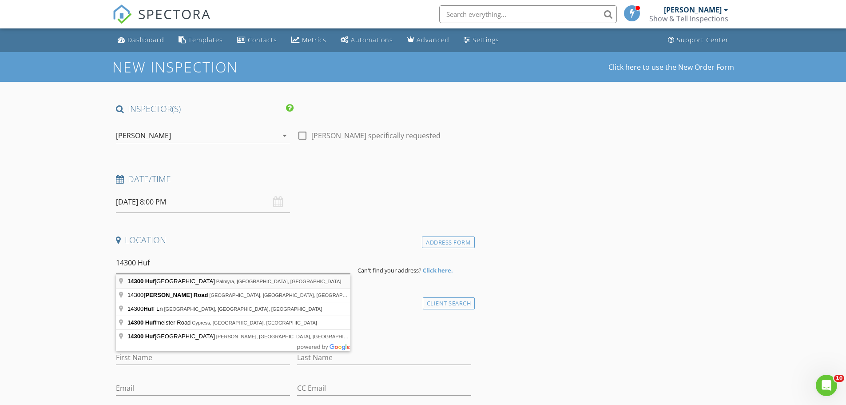
type input "[STREET_ADDRESS][PERSON_NAME]"
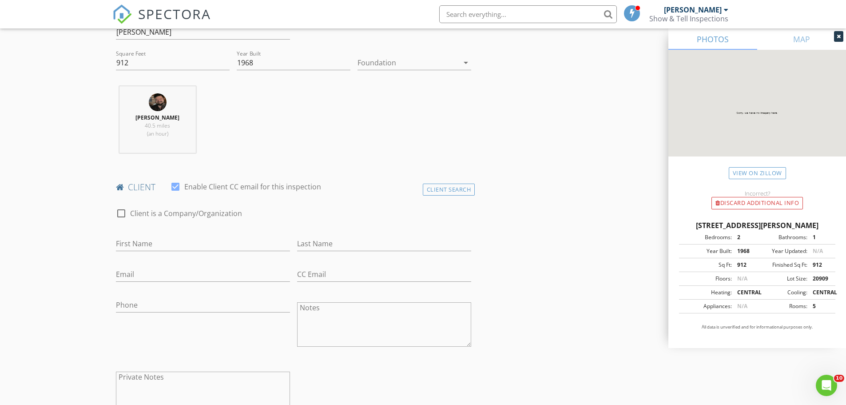
scroll to position [311, 0]
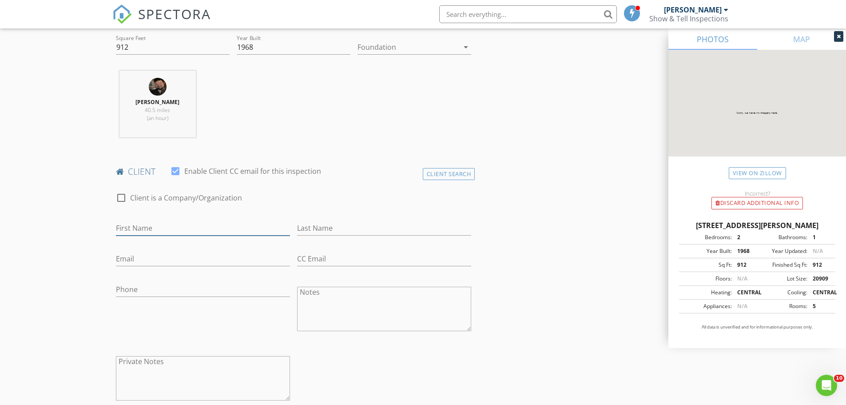
click at [183, 229] on input "First Name" at bounding box center [203, 228] width 174 height 15
type input "[PERSON_NAME]"
type input "Leet"
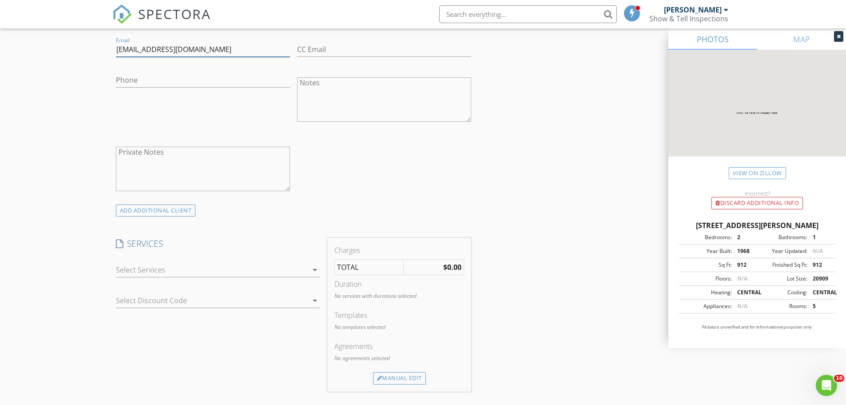
scroll to position [622, 0]
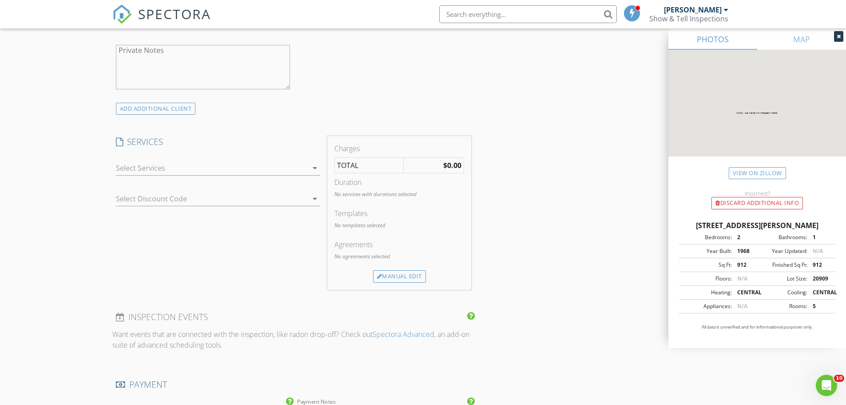
type input "[EMAIL_ADDRESS][DOMAIN_NAME]"
click at [174, 164] on div at bounding box center [212, 168] width 192 height 14
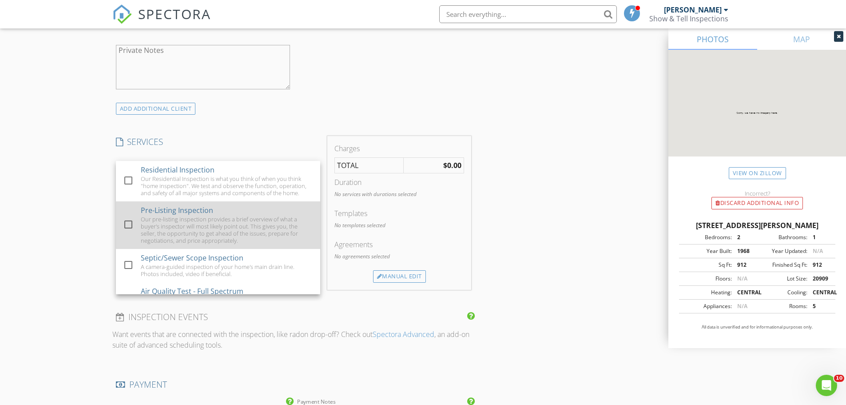
click at [121, 223] on div at bounding box center [128, 224] width 15 height 15
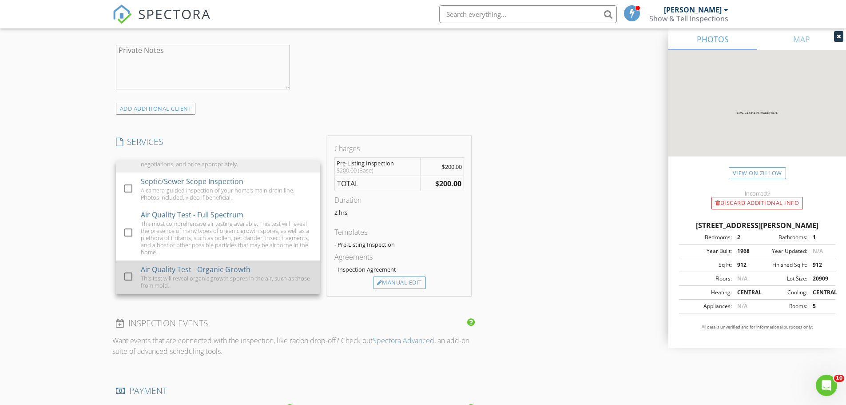
scroll to position [133, 0]
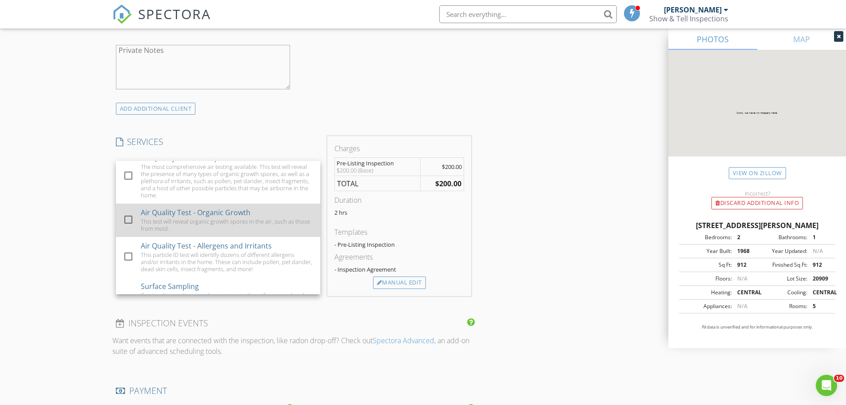
click at [127, 220] on div at bounding box center [128, 219] width 15 height 15
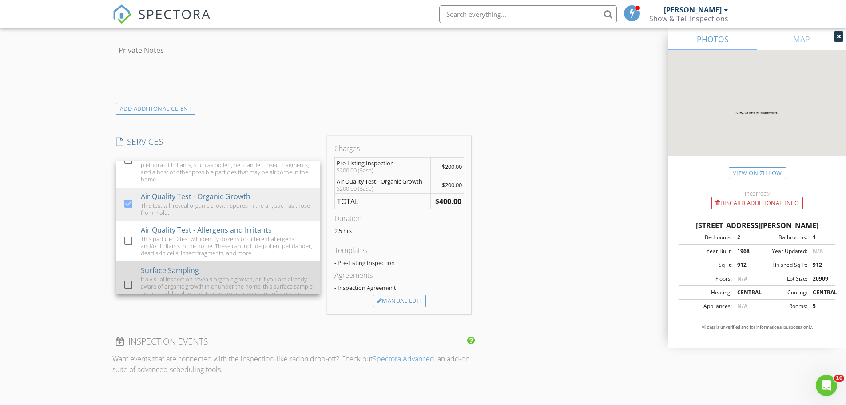
scroll to position [164, 0]
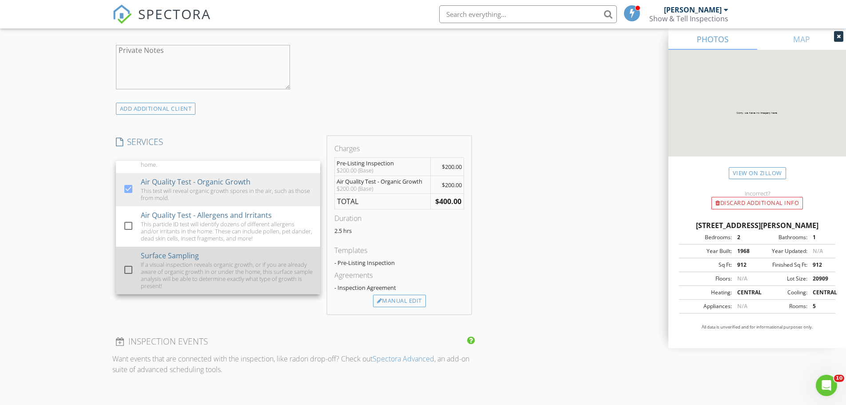
click at [127, 268] on div at bounding box center [128, 269] width 15 height 15
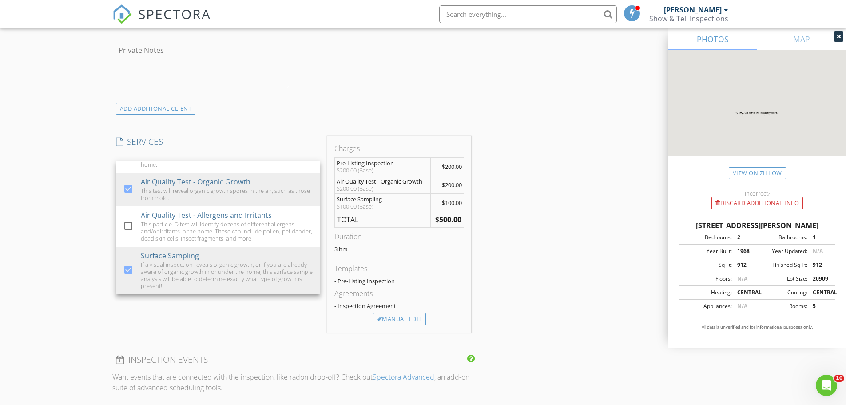
click at [72, 233] on div "New Inspection Click here to use the New Order Form INSPECTOR(S) check_box [PER…" at bounding box center [423, 215] width 846 height 1571
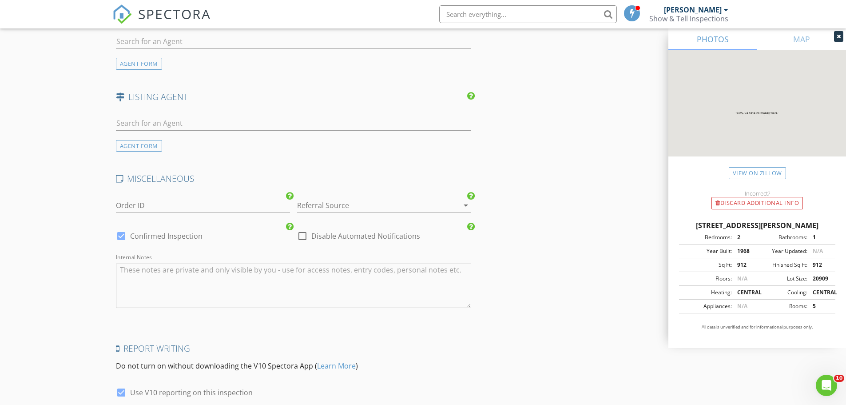
scroll to position [1199, 0]
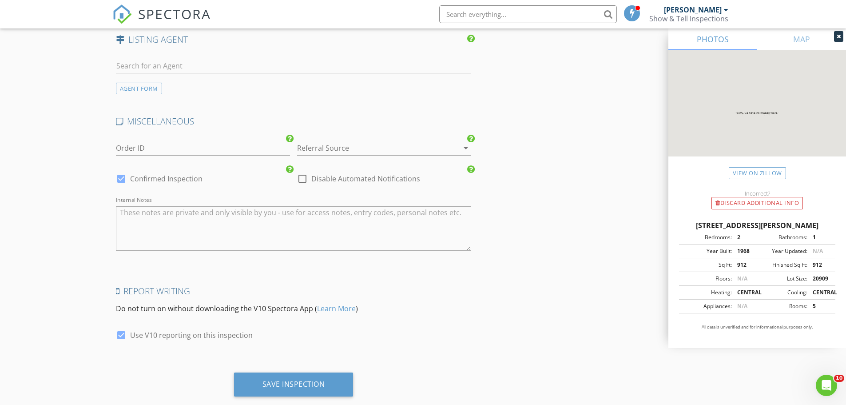
click at [334, 136] on div "Referral Source arrow_drop_down" at bounding box center [384, 149] width 174 height 29
click at [325, 153] on div at bounding box center [371, 148] width 149 height 14
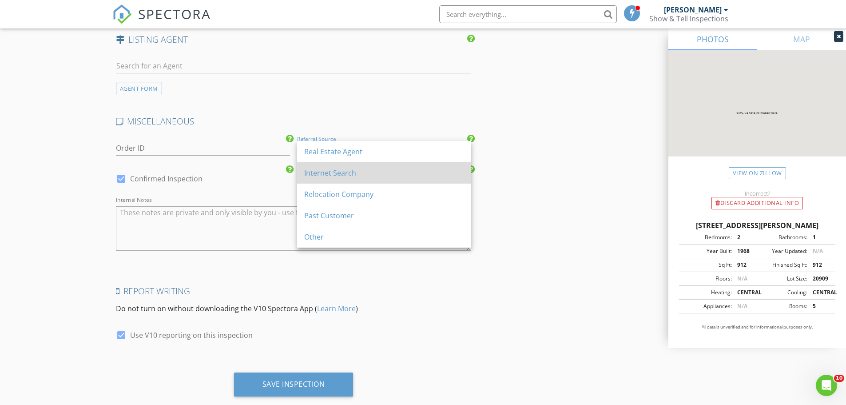
click at [325, 169] on div "Internet Search" at bounding box center [384, 172] width 160 height 11
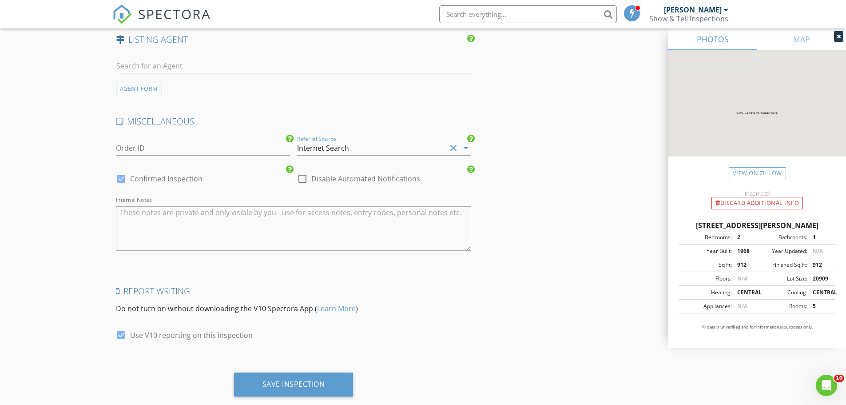
click at [118, 180] on div at bounding box center [121, 178] width 15 height 15
checkbox input "false"
checkbox input "true"
click at [285, 377] on div "Save Inspection" at bounding box center [293, 384] width 119 height 24
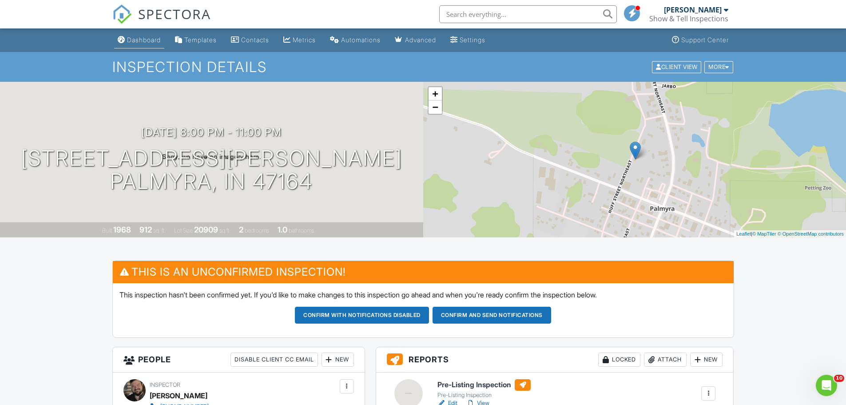
click at [146, 41] on div "Dashboard" at bounding box center [144, 40] width 34 height 8
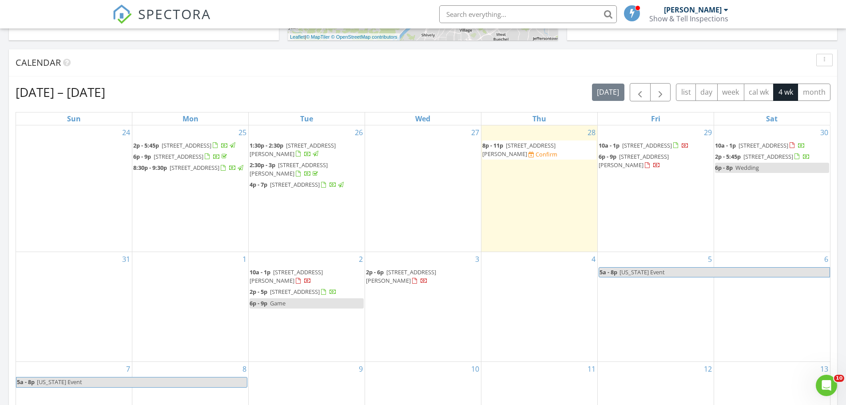
scroll to position [355, 0]
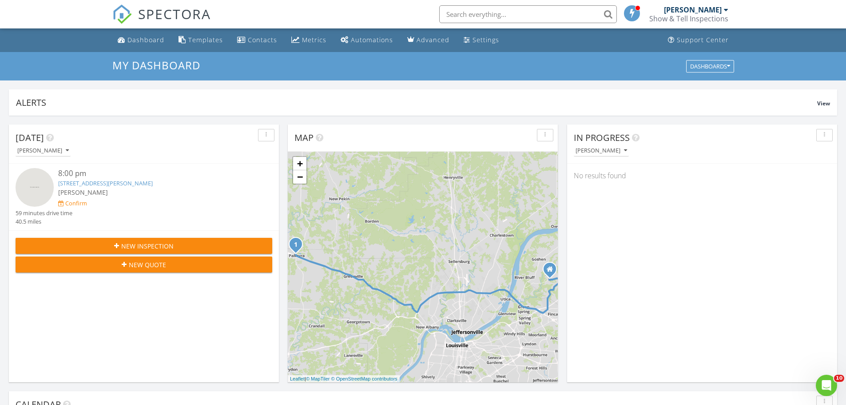
click at [539, 17] on input "text" at bounding box center [528, 14] width 178 height 18
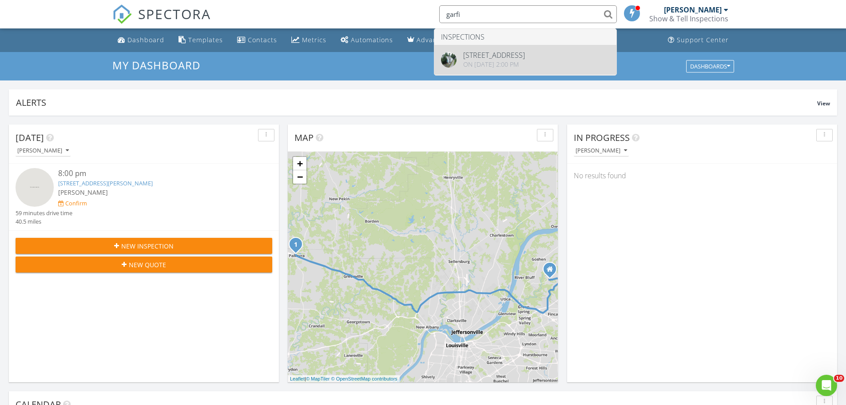
type input "garfi"
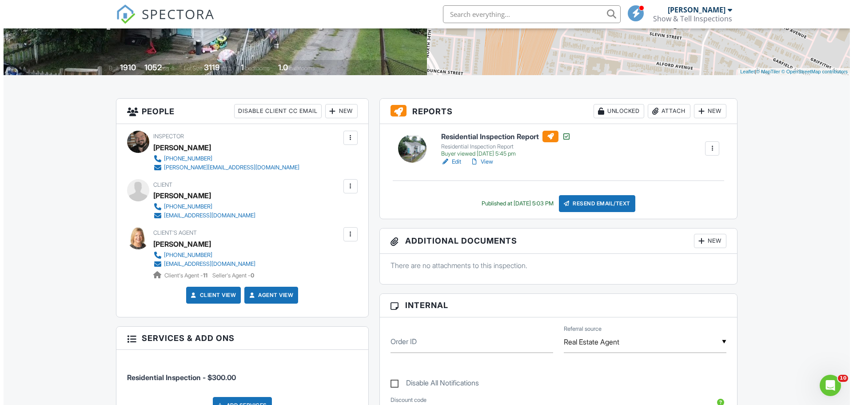
scroll to position [178, 0]
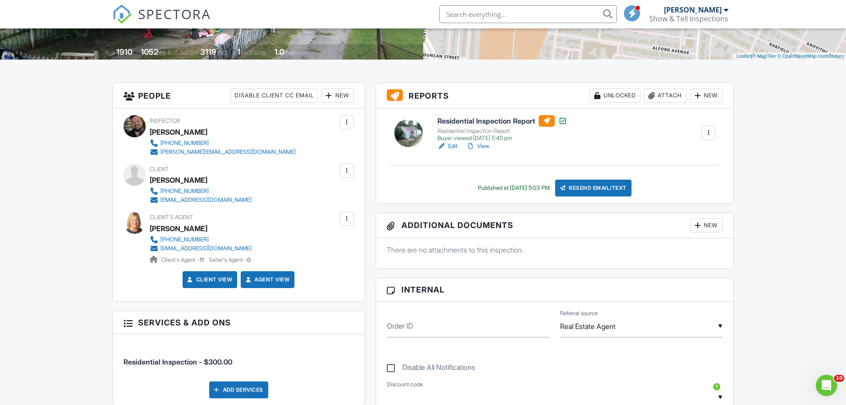
click at [334, 95] on div "New" at bounding box center [338, 95] width 32 height 14
click at [384, 144] on li "Listing Agent" at bounding box center [369, 145] width 87 height 22
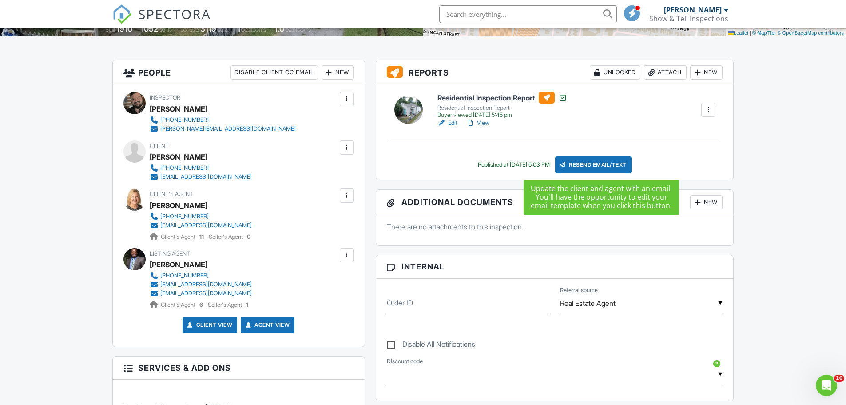
click at [609, 163] on div "Resend Email/Text" at bounding box center [593, 164] width 76 height 17
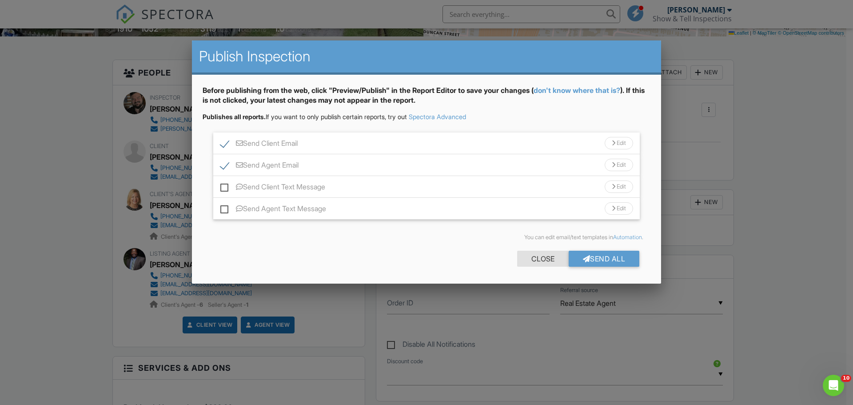
click at [546, 261] on div "Close" at bounding box center [543, 259] width 52 height 16
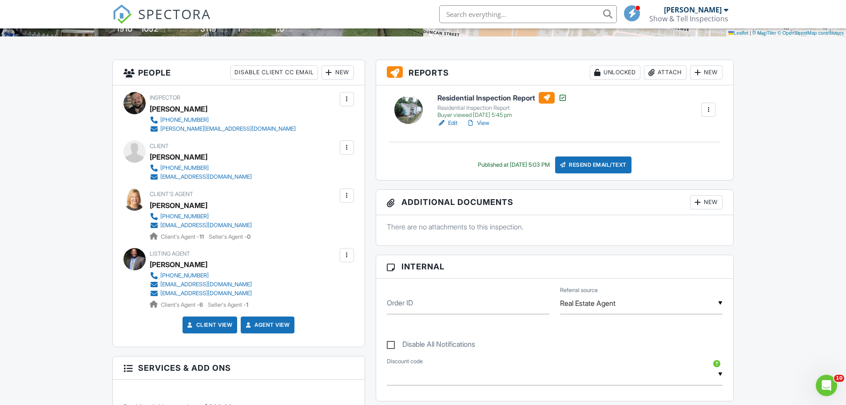
click at [351, 257] on div at bounding box center [346, 255] width 9 height 9
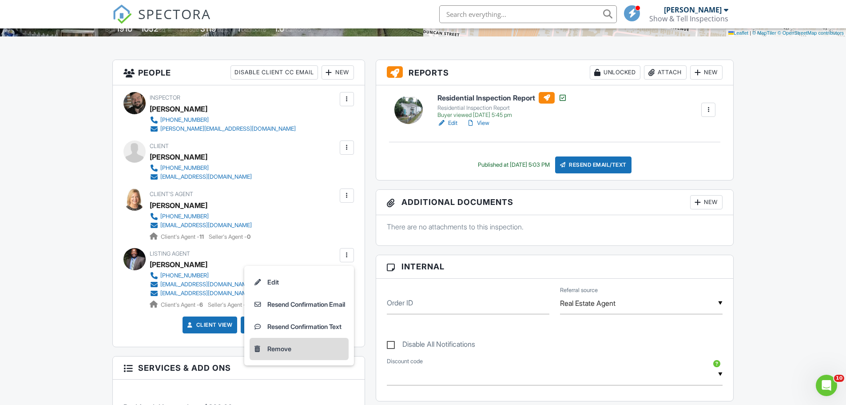
click at [298, 347] on li "Remove" at bounding box center [299, 349] width 99 height 22
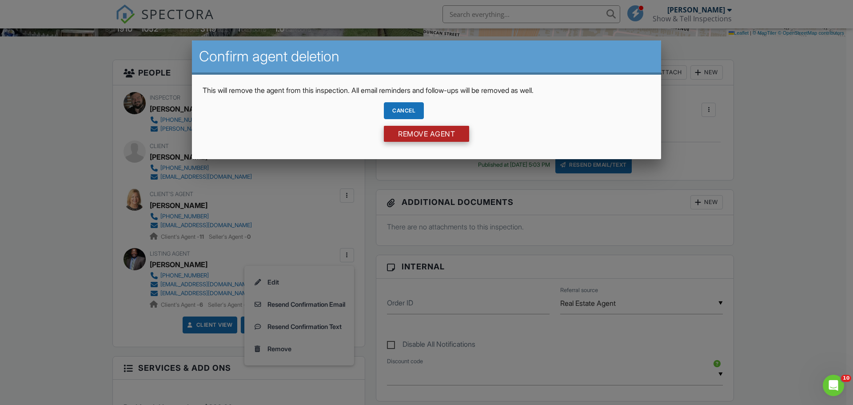
click at [411, 133] on input "Remove Agent" at bounding box center [426, 134] width 85 height 16
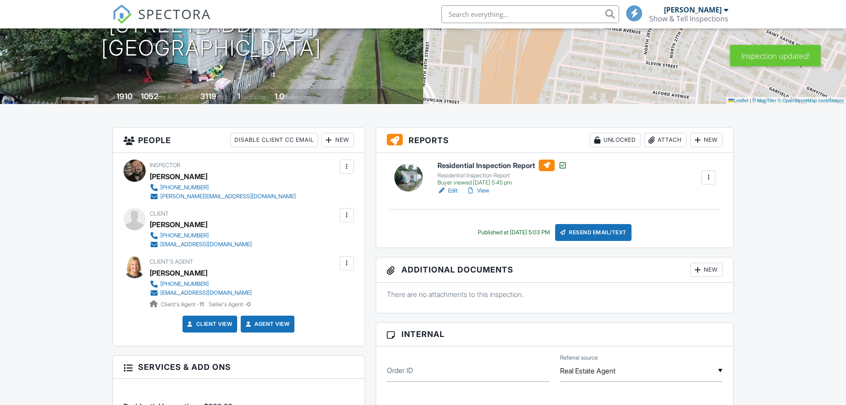
click at [337, 137] on div "New" at bounding box center [338, 140] width 32 height 14
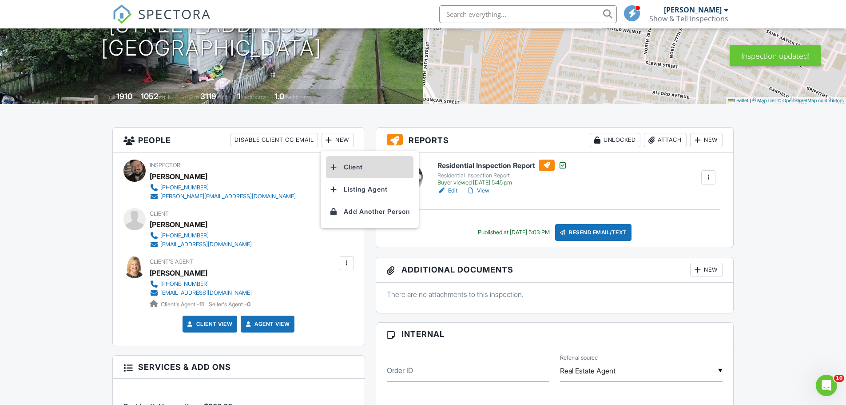
click at [365, 166] on li "Client" at bounding box center [369, 167] width 87 height 22
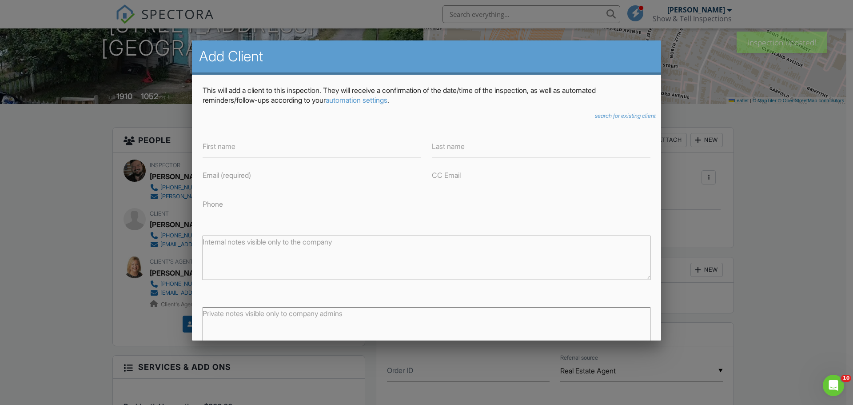
click at [815, 268] on div at bounding box center [426, 209] width 853 height 506
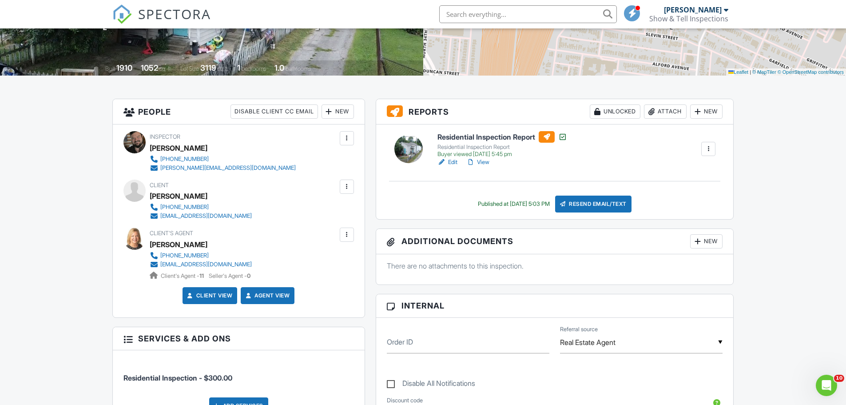
scroll to position [178, 0]
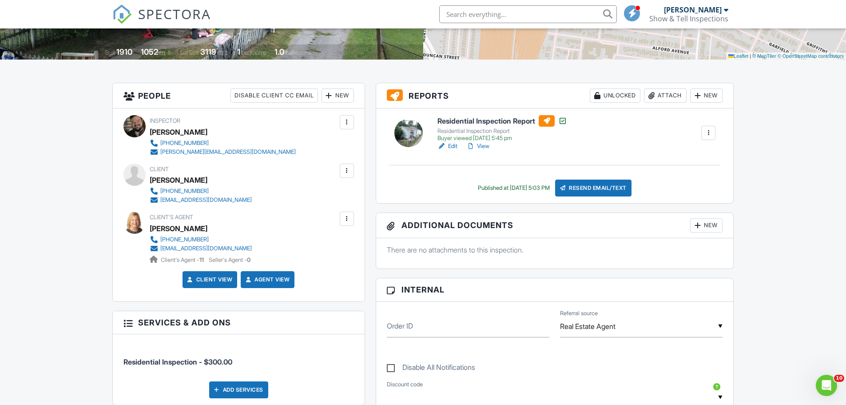
click at [348, 218] on div at bounding box center [346, 218] width 9 height 9
click at [376, 218] on div "Additional Documents New There are no attachments to this inspection." at bounding box center [555, 240] width 358 height 56
click at [345, 96] on div "New" at bounding box center [338, 95] width 32 height 14
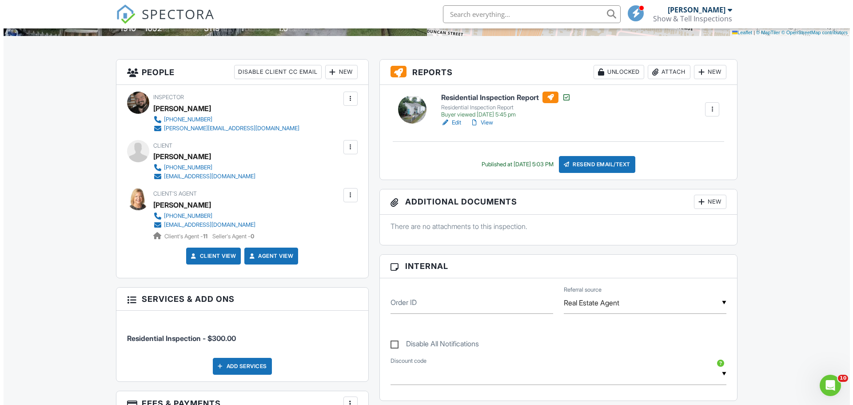
scroll to position [222, 0]
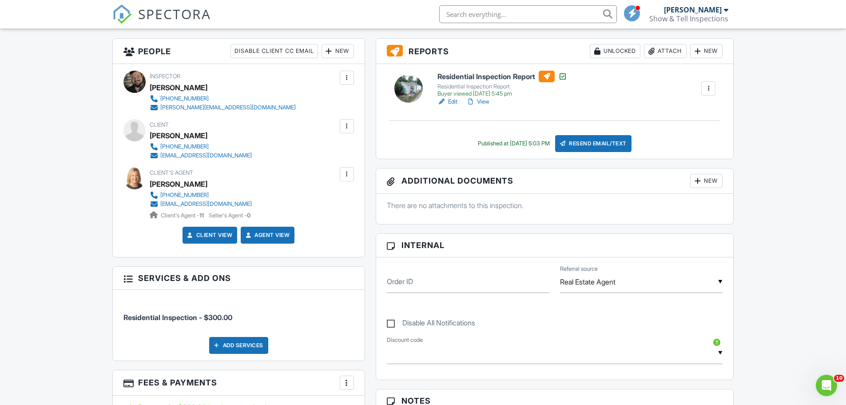
click at [346, 48] on div "New" at bounding box center [338, 51] width 32 height 14
click at [366, 74] on li "Client" at bounding box center [369, 78] width 87 height 22
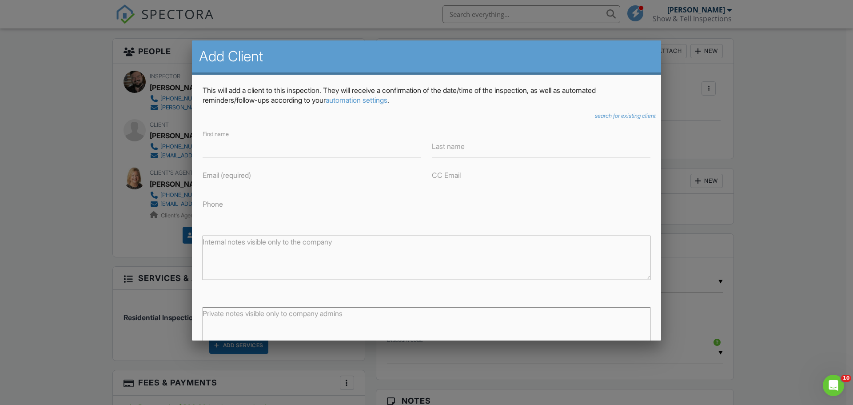
click at [610, 116] on icon "search for existing client" at bounding box center [625, 115] width 61 height 7
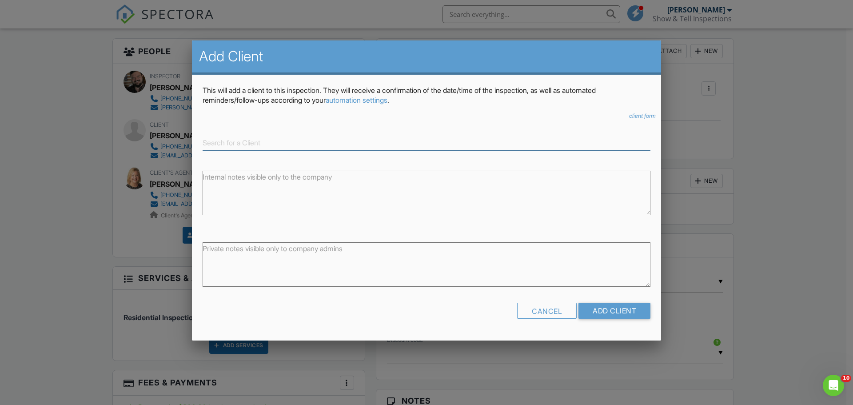
click at [445, 142] on input at bounding box center [427, 142] width 448 height 15
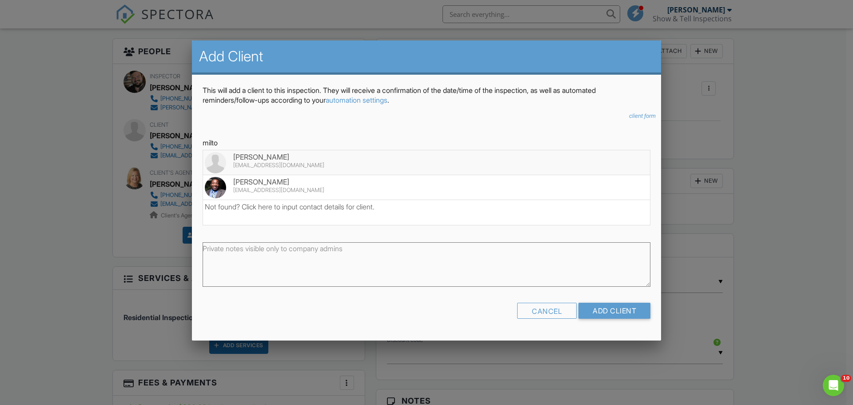
click at [291, 187] on li "Milton Ali miltonali@kw.com" at bounding box center [426, 187] width 447 height 25
type input "[PERSON_NAME]"
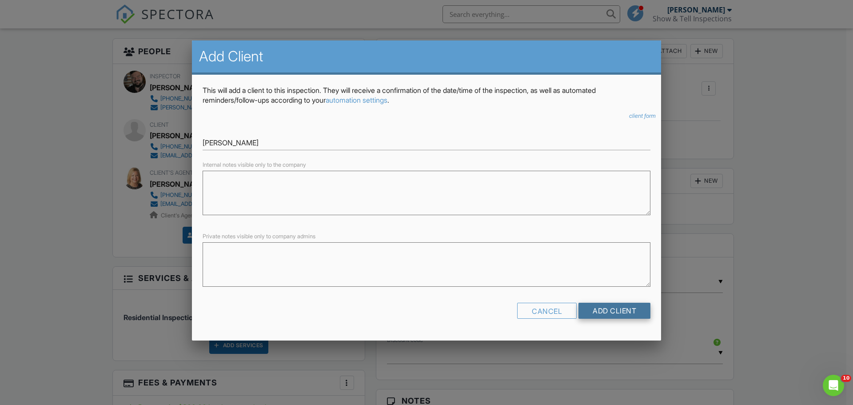
click at [620, 311] on input "Add Client" at bounding box center [614, 310] width 72 height 16
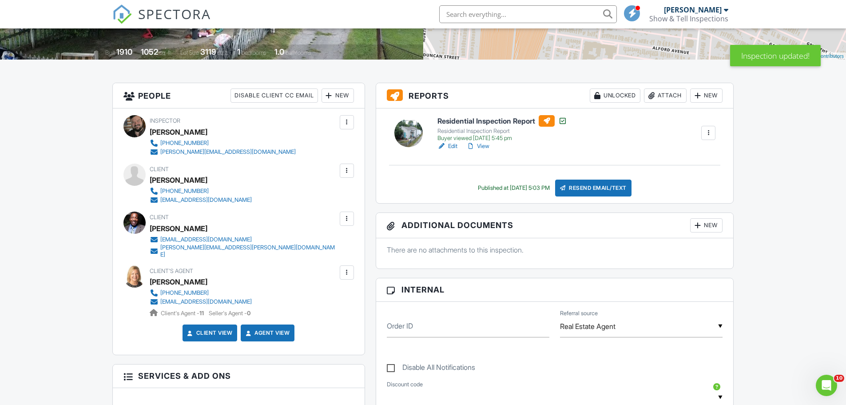
click at [349, 171] on div at bounding box center [346, 170] width 9 height 9
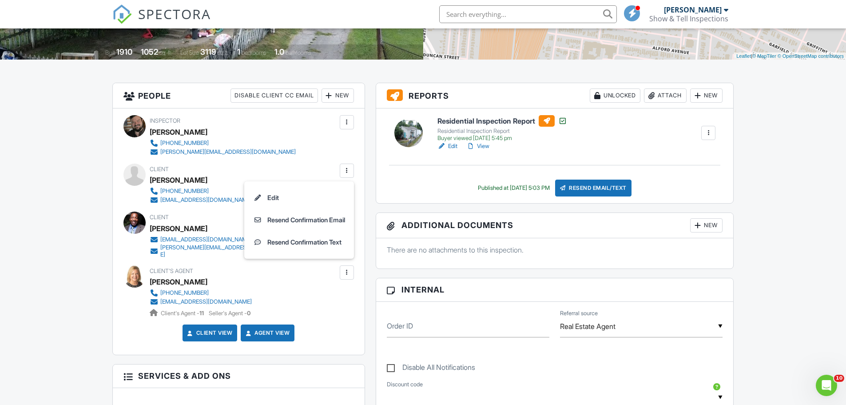
click at [505, 118] on h6 "Residential Inspection Report" at bounding box center [502, 121] width 130 height 12
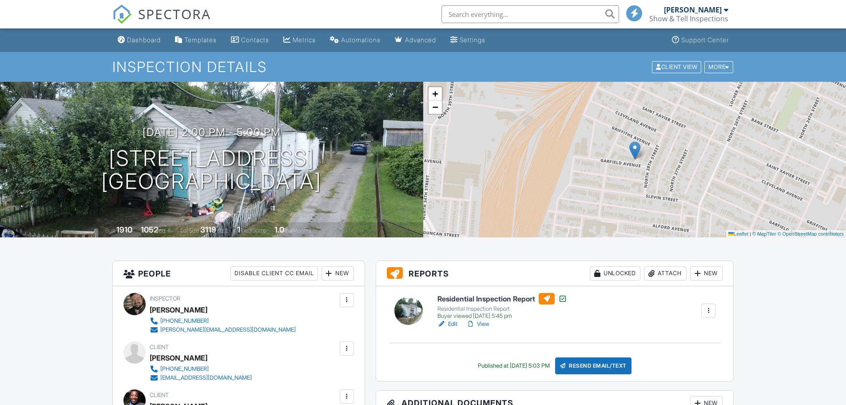
scroll to position [133, 0]
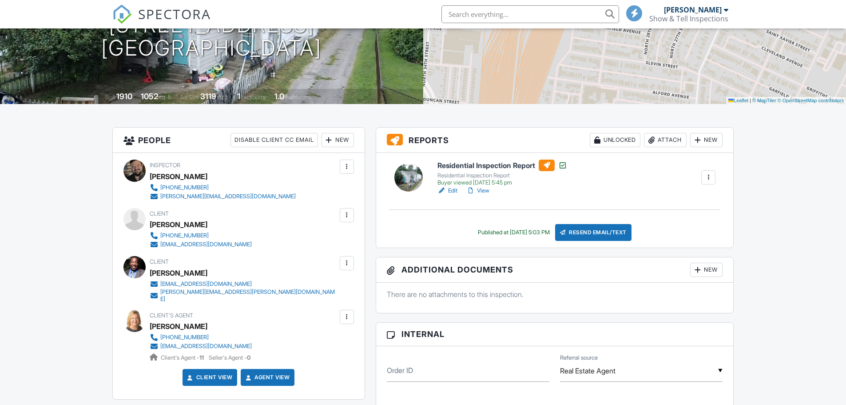
drag, startPoint x: 0, startPoint y: 0, endPoint x: 350, endPoint y: 266, distance: 439.9
click at [350, 266] on div at bounding box center [346, 262] width 9 height 9
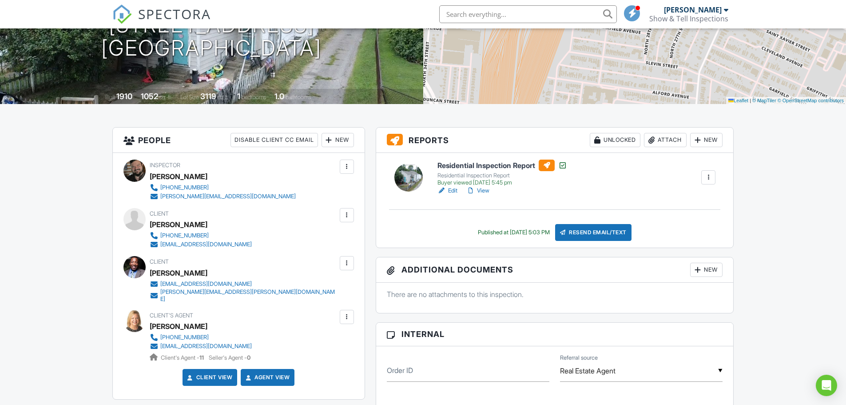
click at [350, 263] on div at bounding box center [346, 262] width 9 height 9
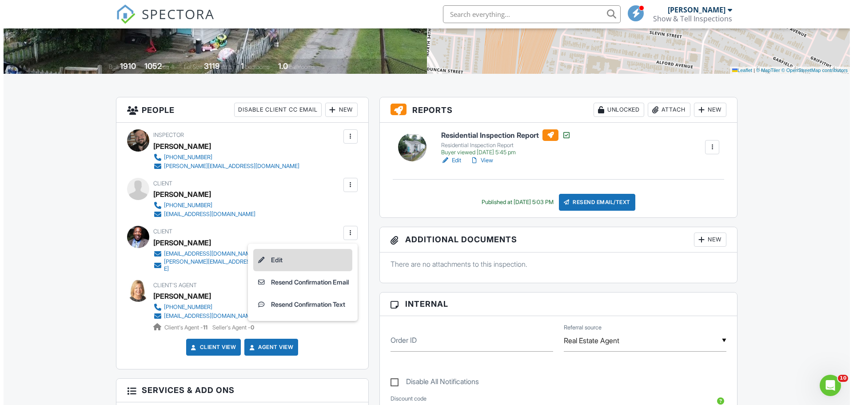
scroll to position [178, 0]
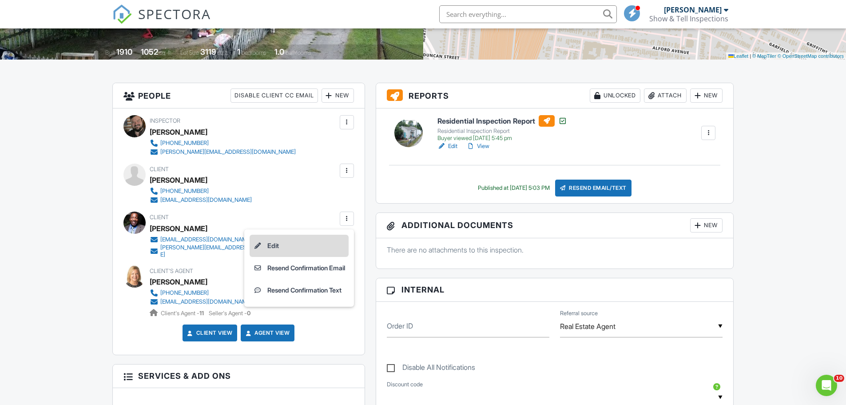
click at [282, 242] on li "Edit" at bounding box center [299, 246] width 99 height 22
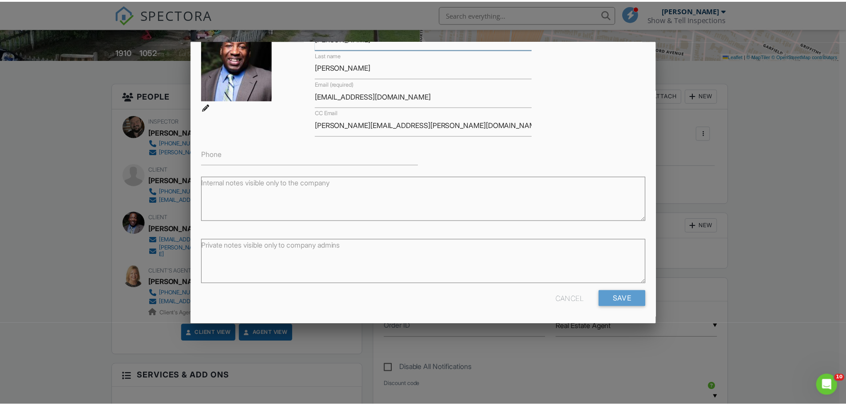
scroll to position [0, 0]
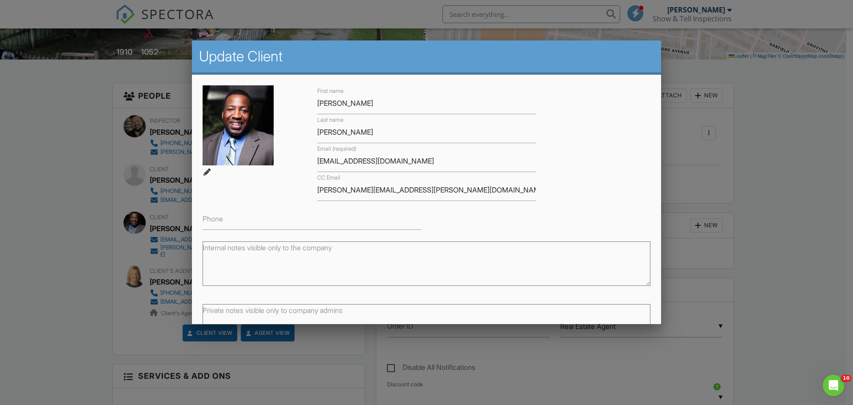
click at [65, 227] on div at bounding box center [426, 209] width 853 height 506
